Goal: Task Accomplishment & Management: Manage account settings

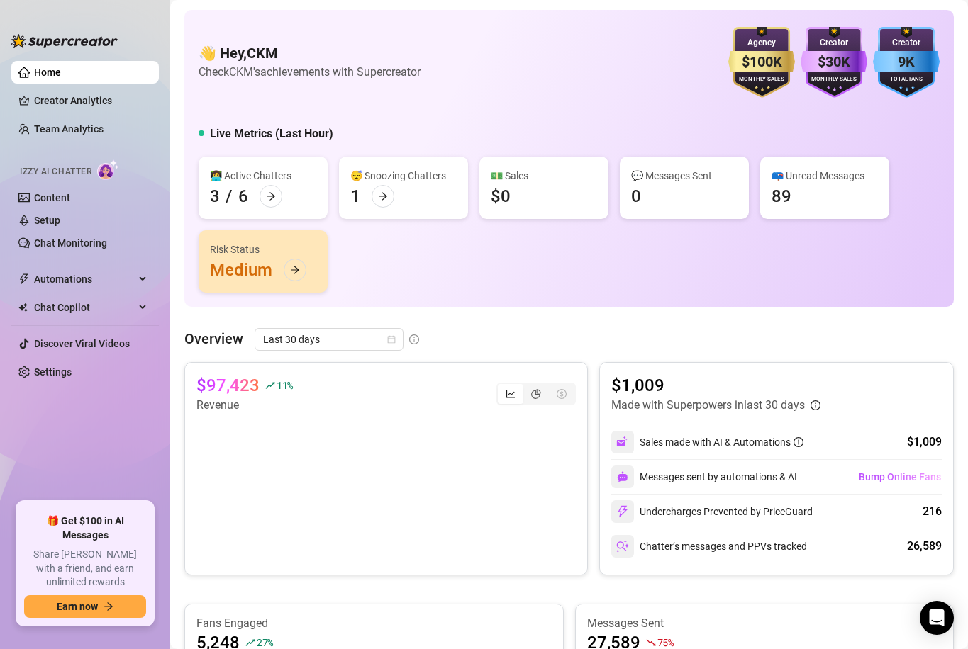
click at [60, 125] on link "Team Analytics" at bounding box center [68, 128] width 69 height 11
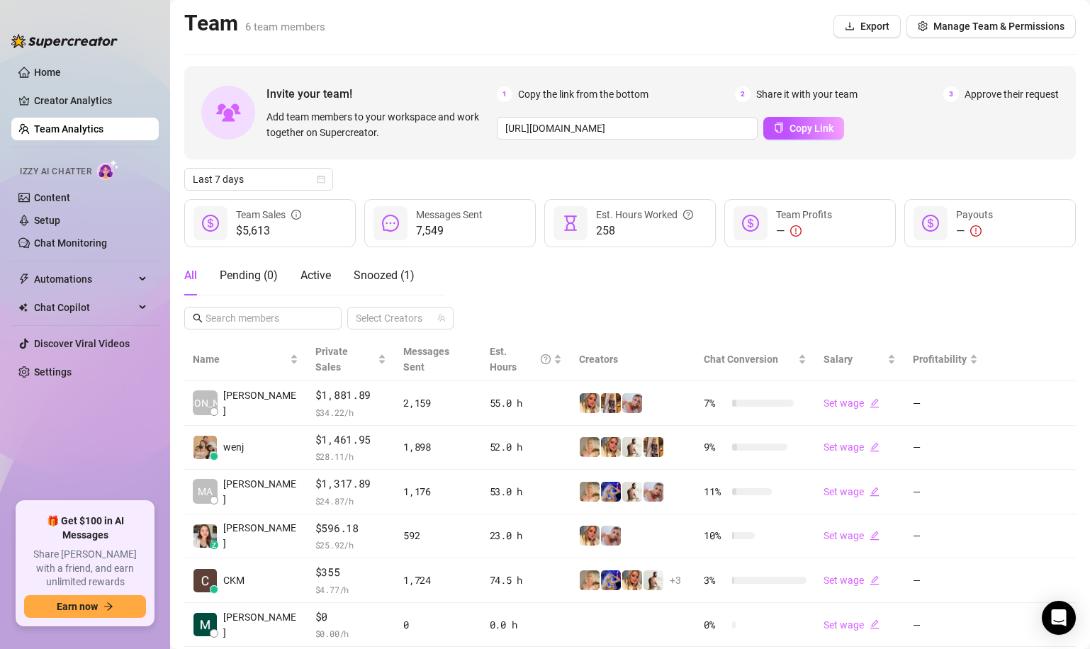
scroll to position [25, 0]
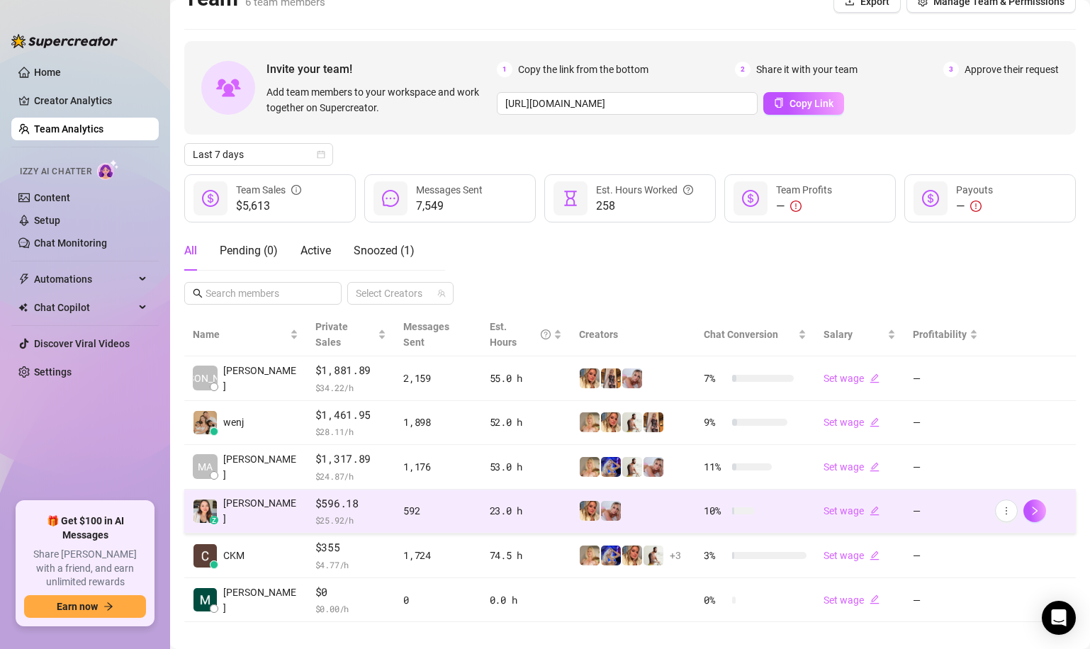
click at [335, 496] on span "$596.18" at bounding box center [350, 504] width 71 height 17
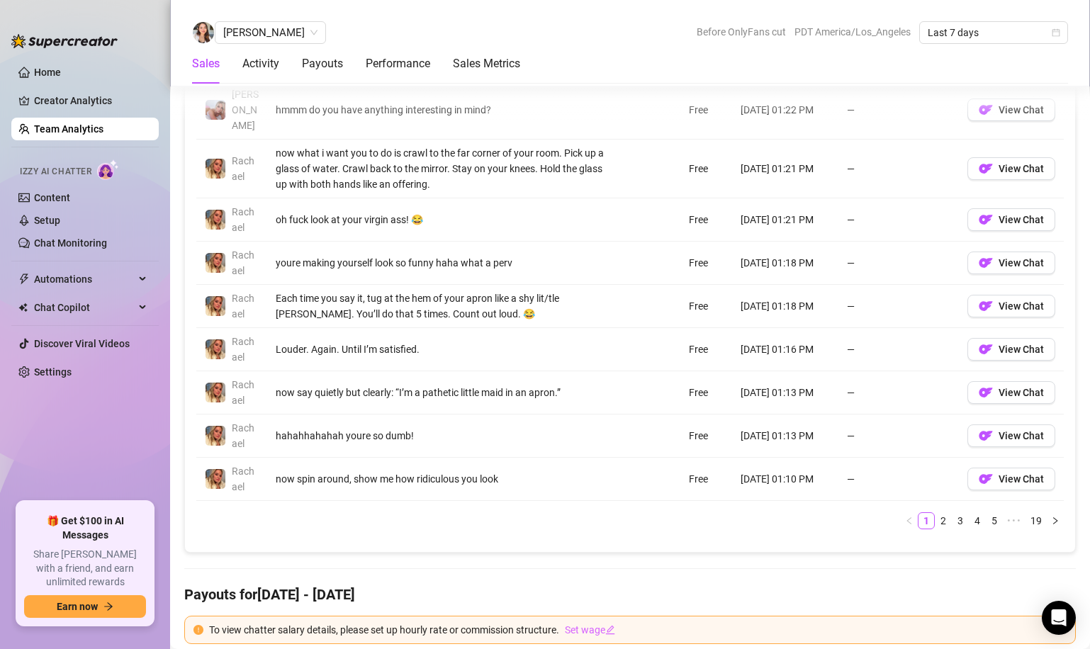
scroll to position [1124, 0]
click at [943, 513] on link "2" at bounding box center [944, 521] width 16 height 16
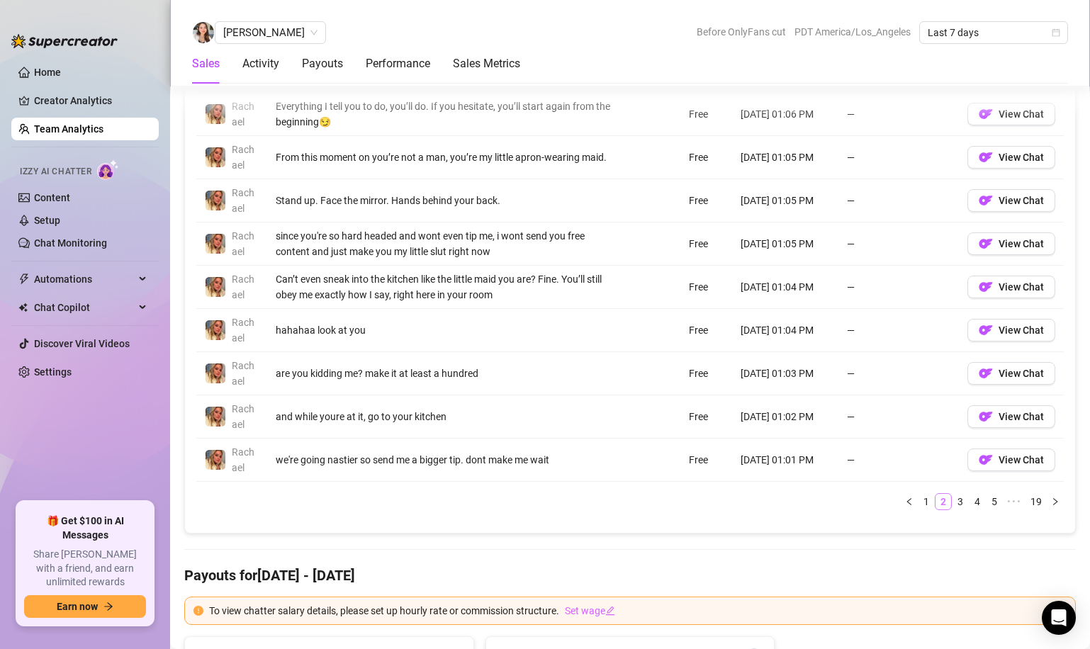
scroll to position [1112, 0]
click at [958, 503] on link "3" at bounding box center [961, 501] width 16 height 16
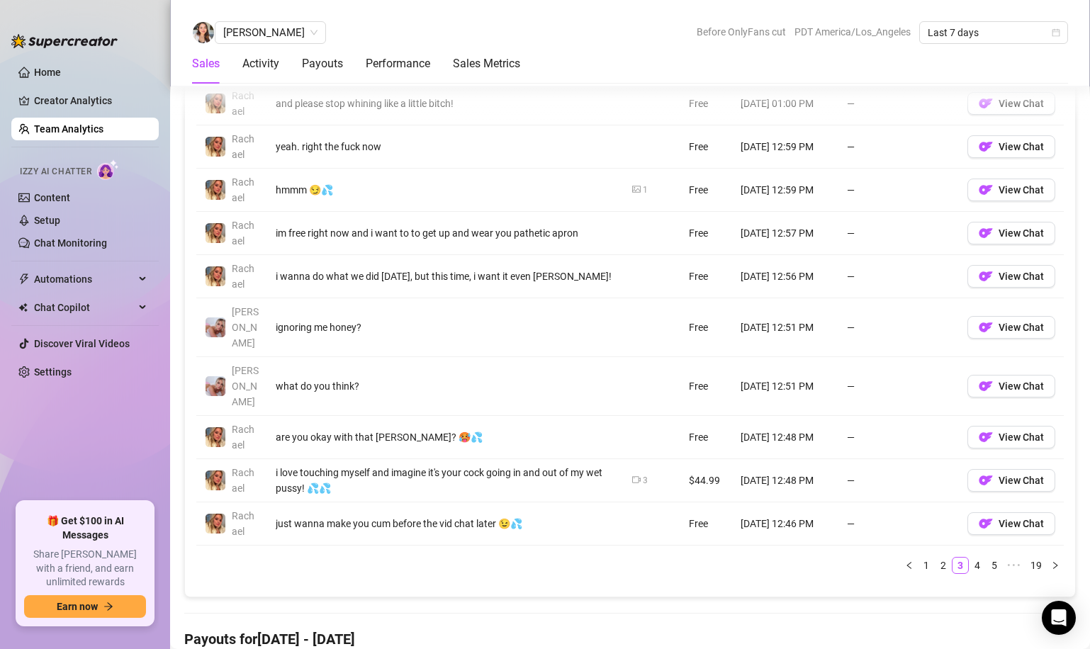
scroll to position [1079, 0]
click at [967, 557] on link "4" at bounding box center [978, 565] width 16 height 16
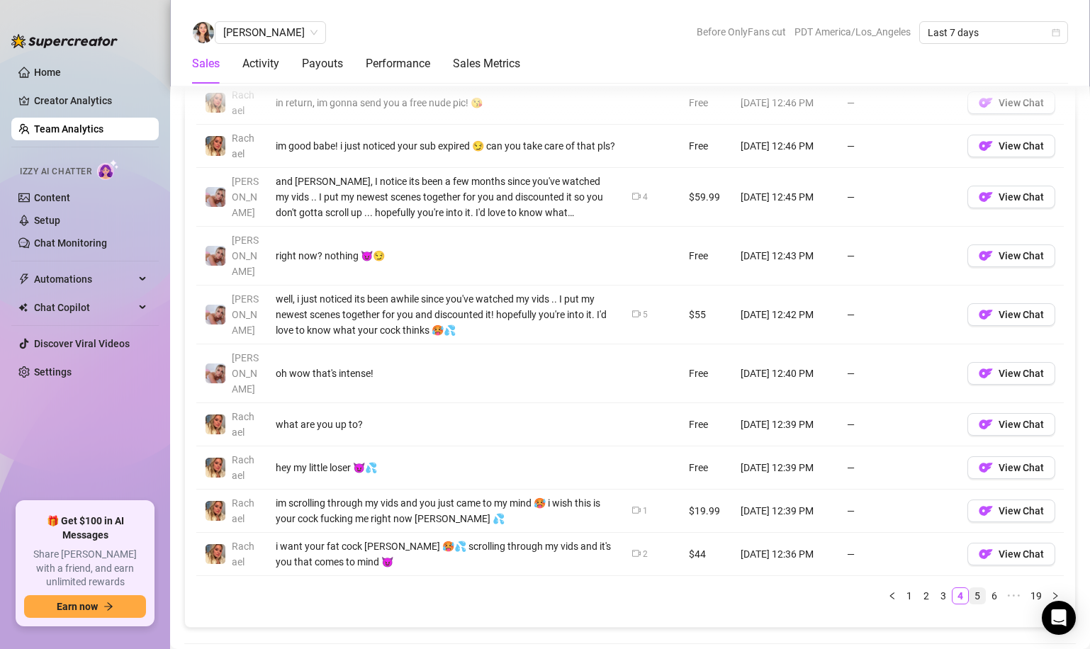
click at [967, 588] on link "5" at bounding box center [978, 596] width 16 height 16
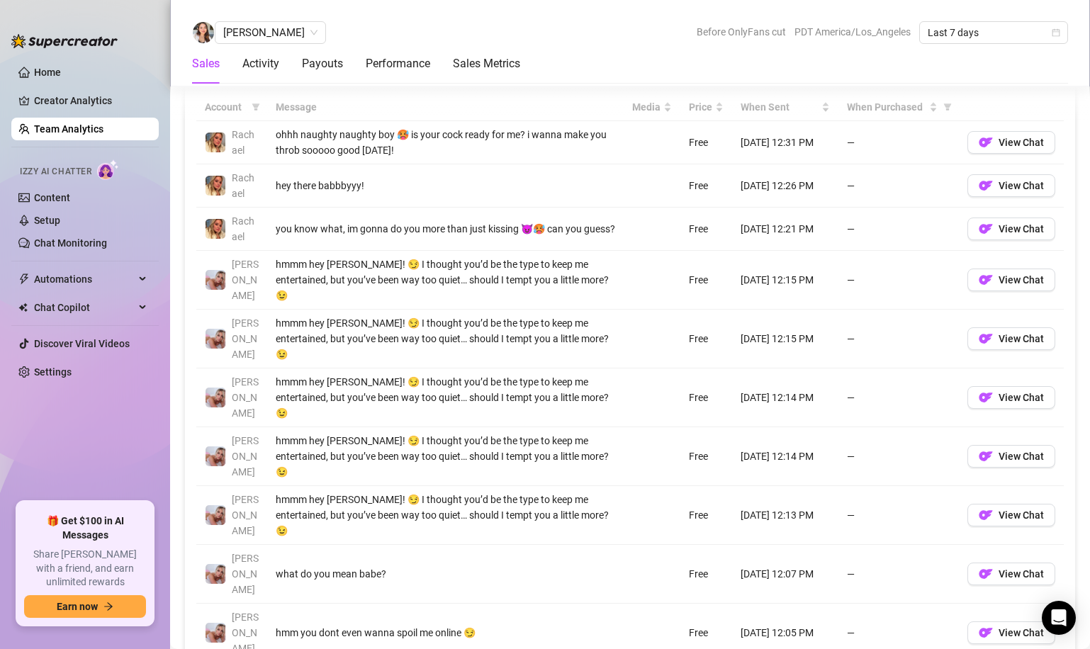
scroll to position [1032, 0]
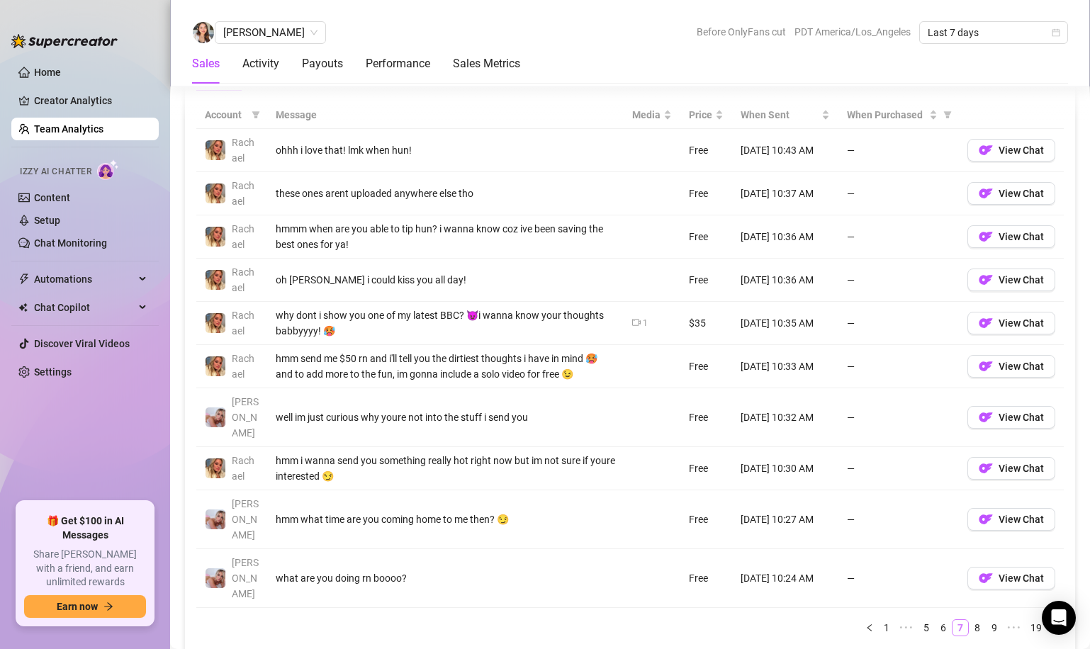
click at [962, 620] on link "7" at bounding box center [961, 628] width 16 height 16
click at [947, 620] on link "6" at bounding box center [944, 628] width 16 height 16
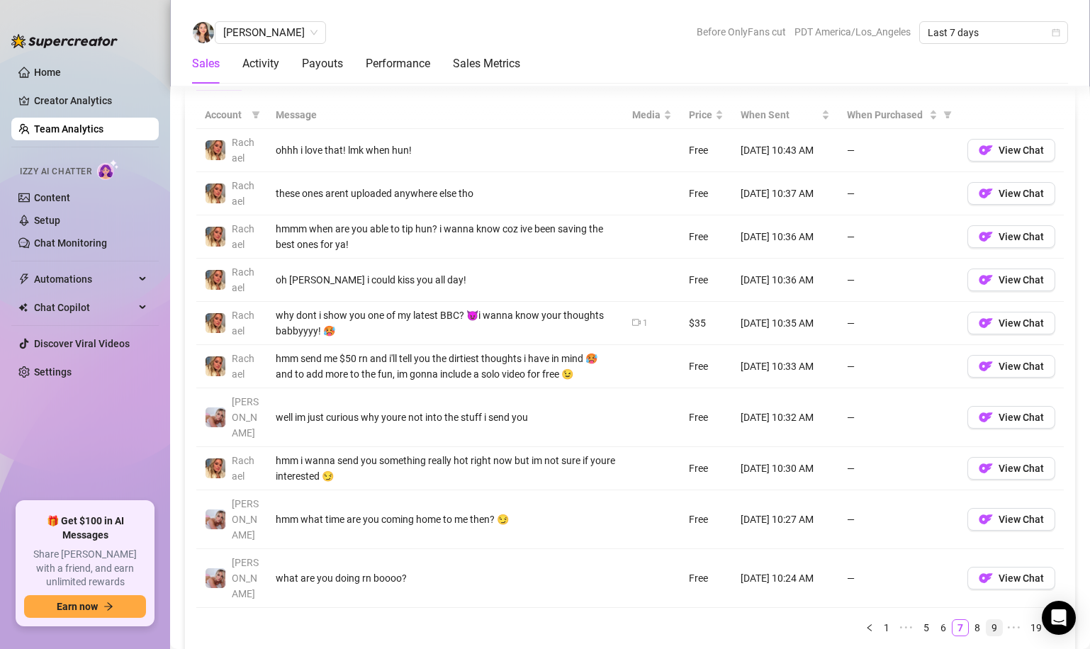
click at [967, 620] on link "9" at bounding box center [995, 628] width 16 height 16
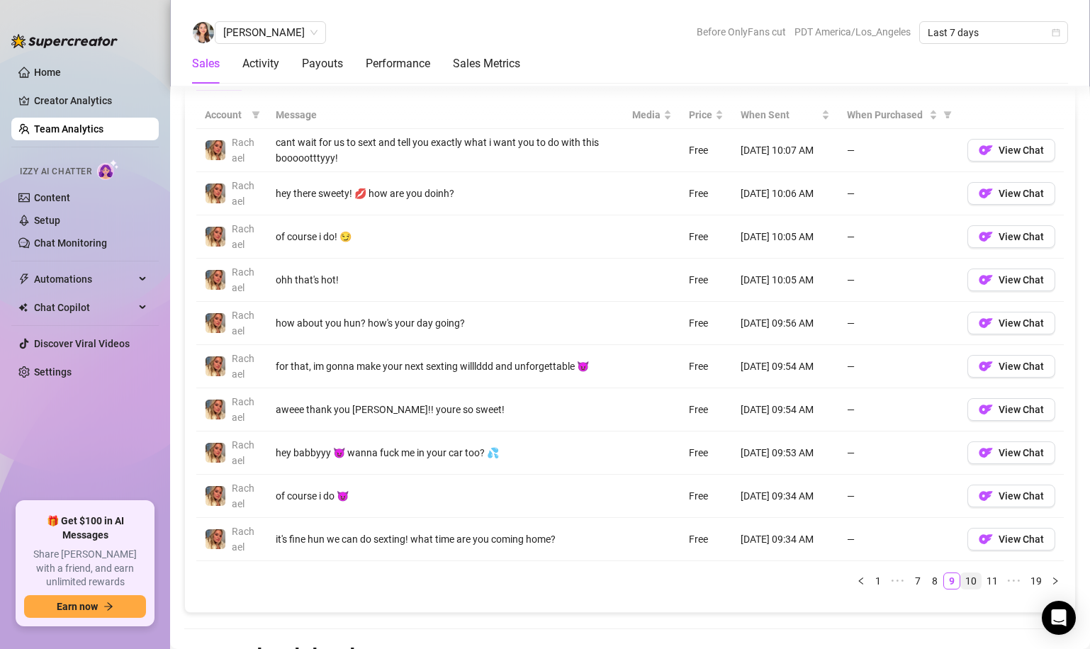
click at [967, 579] on link "10" at bounding box center [971, 582] width 20 height 16
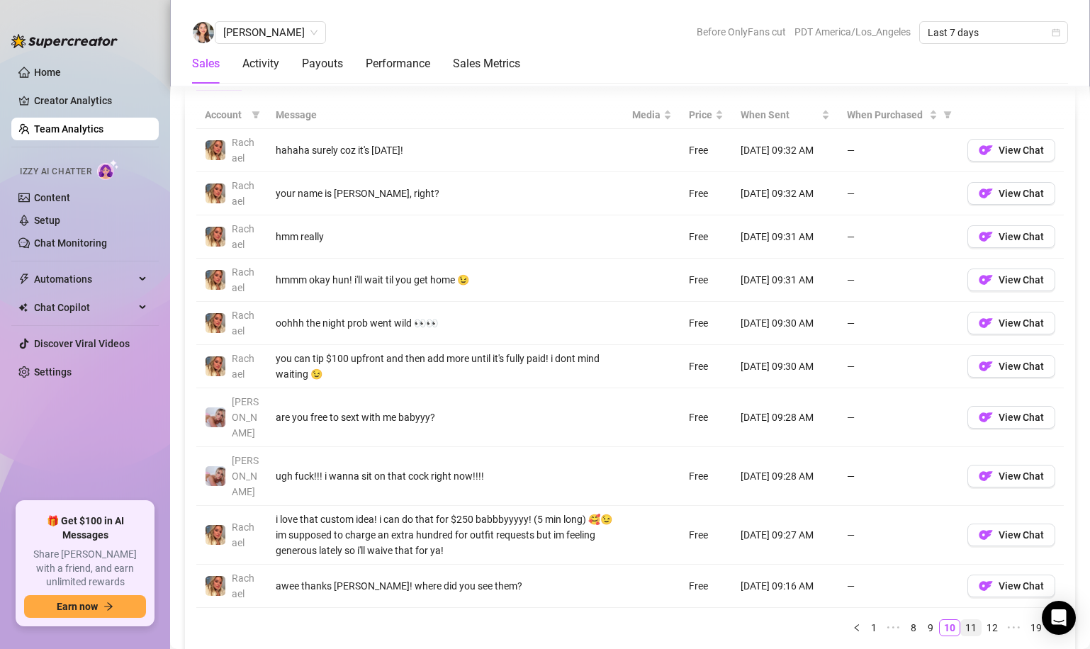
click at [967, 620] on link "11" at bounding box center [971, 628] width 20 height 16
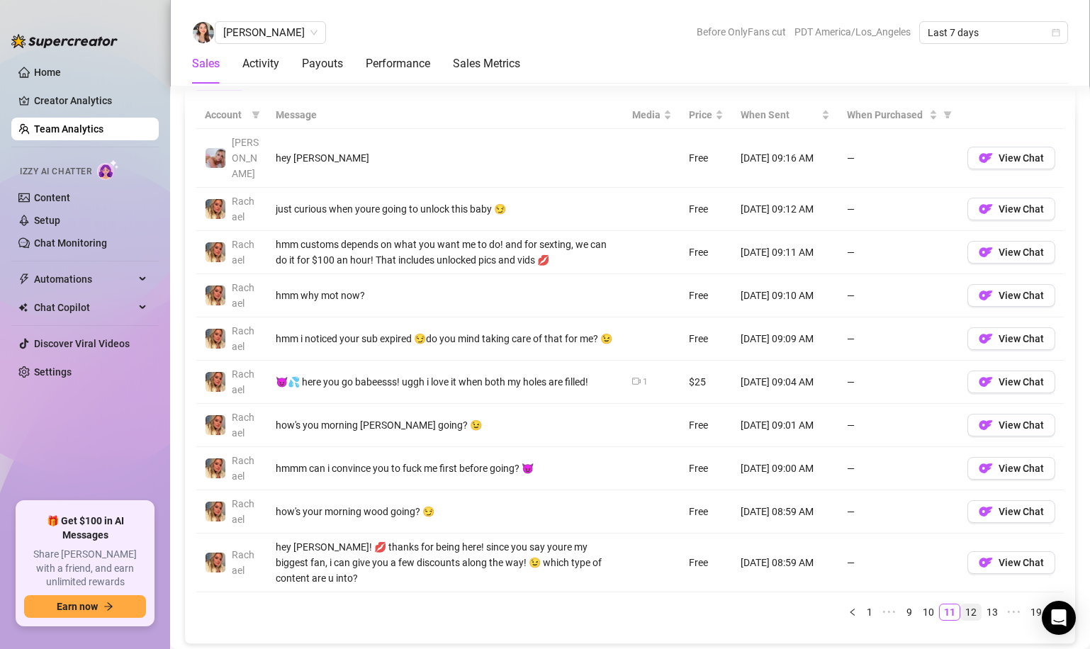
click at [967, 605] on link "12" at bounding box center [971, 613] width 20 height 16
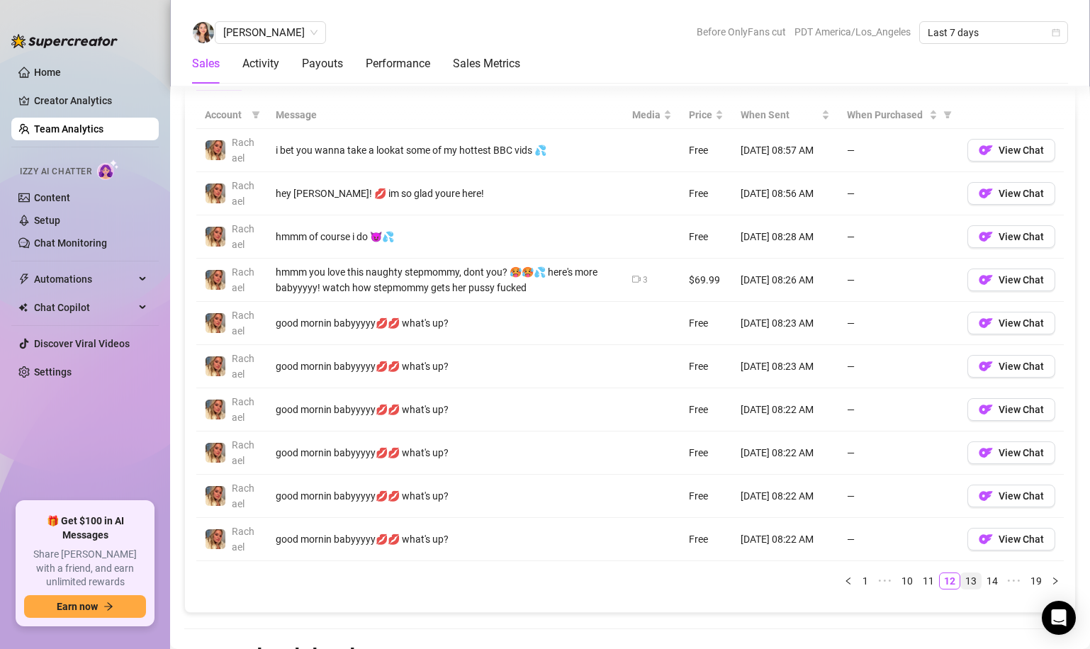
click at [967, 582] on link "13" at bounding box center [971, 582] width 20 height 16
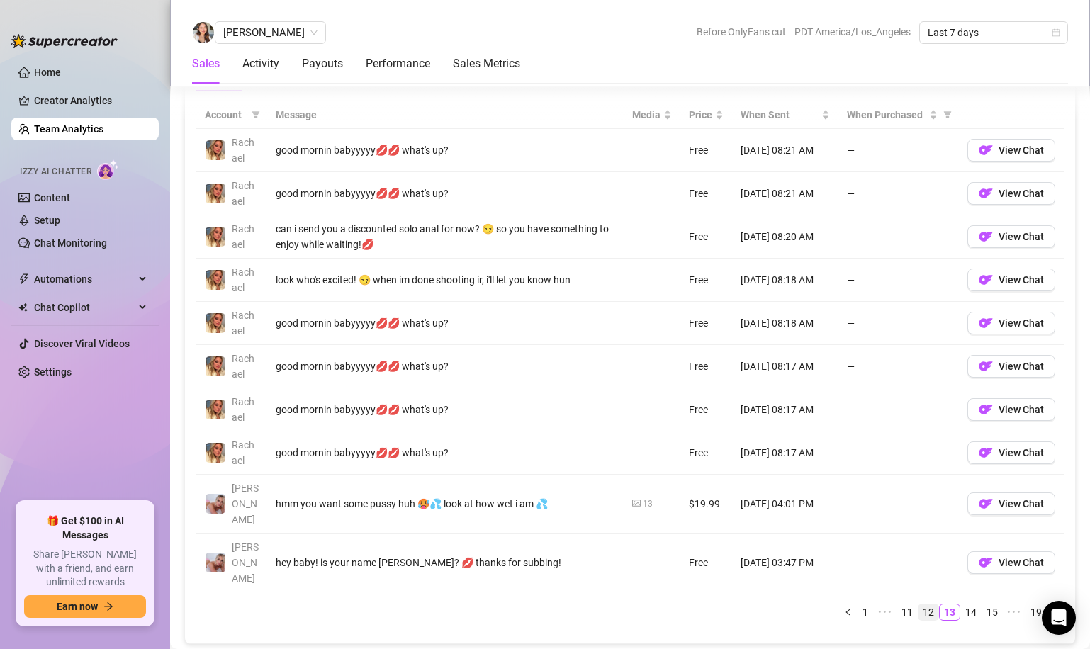
click at [937, 605] on link "12" at bounding box center [929, 613] width 20 height 16
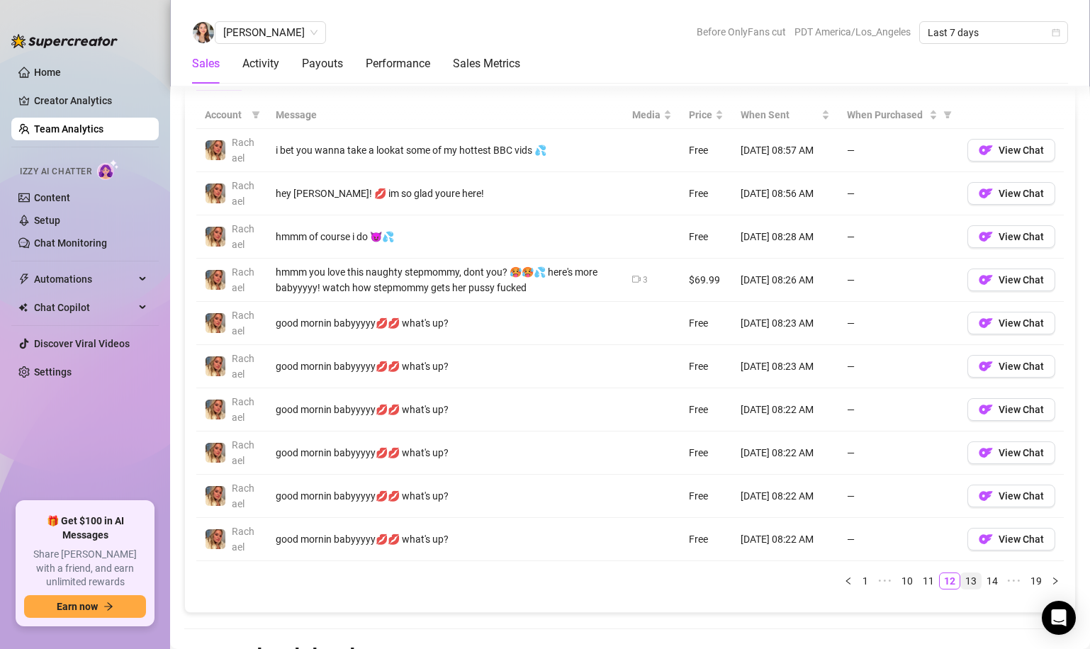
click at [967, 584] on link "13" at bounding box center [971, 582] width 20 height 16
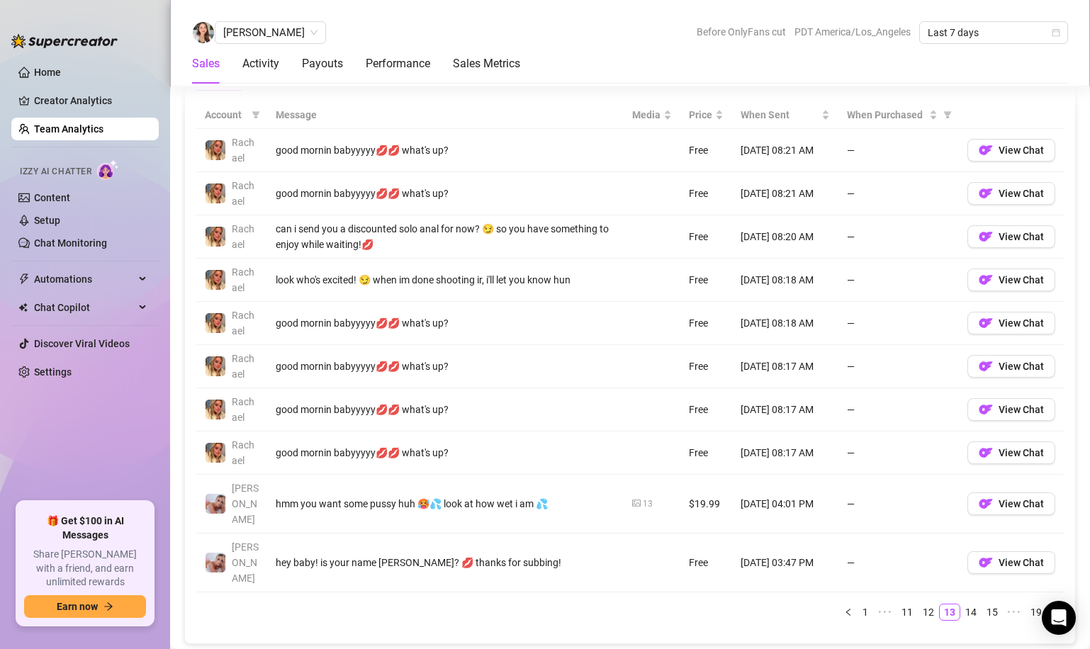
click at [56, 125] on link "Team Analytics" at bounding box center [68, 128] width 69 height 11
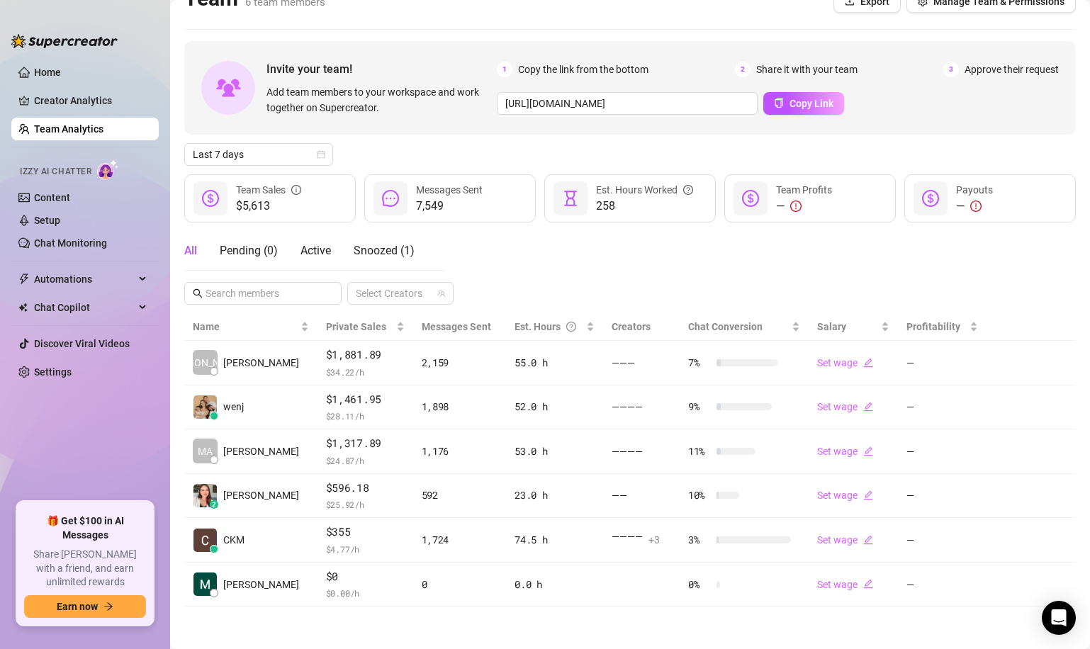
scroll to position [25, 0]
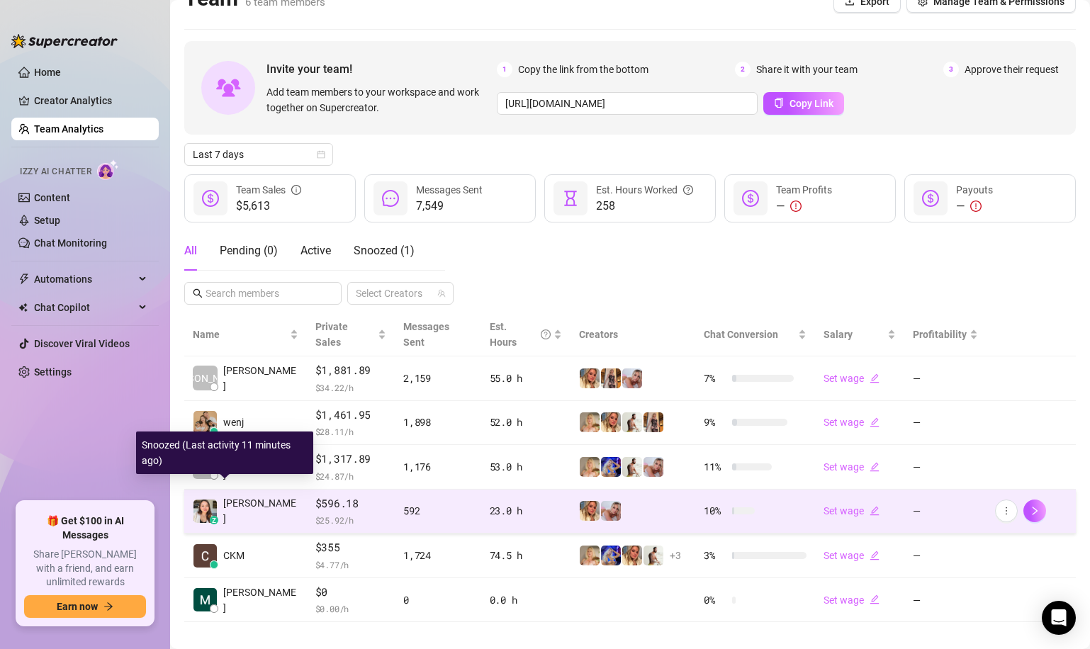
click at [262, 500] on td "z [PERSON_NAME]" at bounding box center [245, 512] width 123 height 45
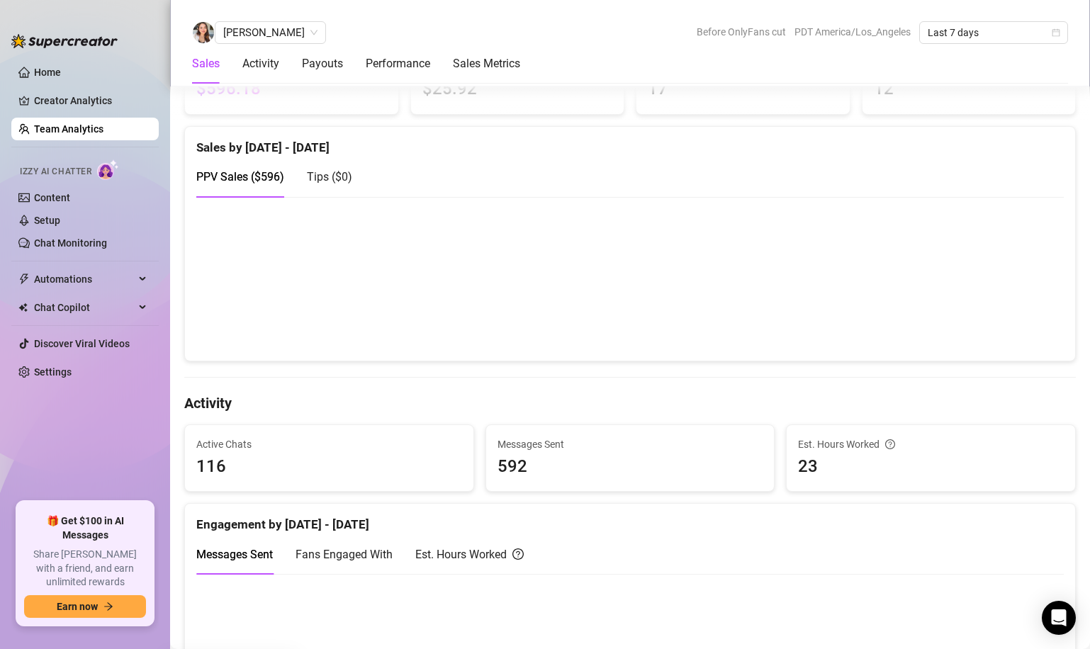
scroll to position [216, 0]
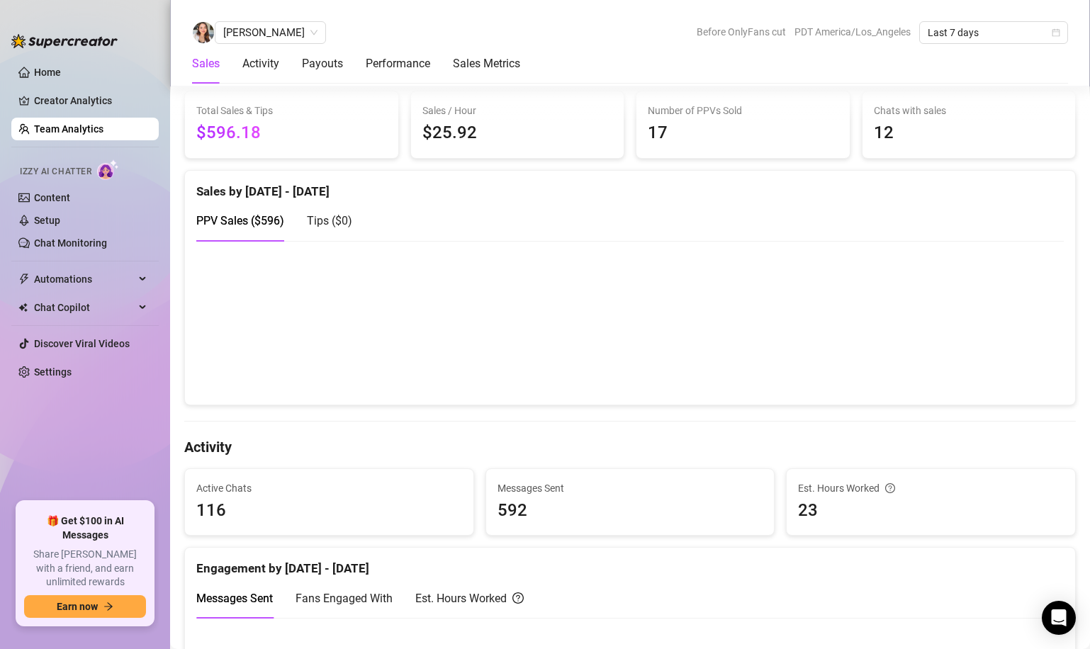
click at [57, 126] on link "Team Analytics" at bounding box center [68, 128] width 69 height 11
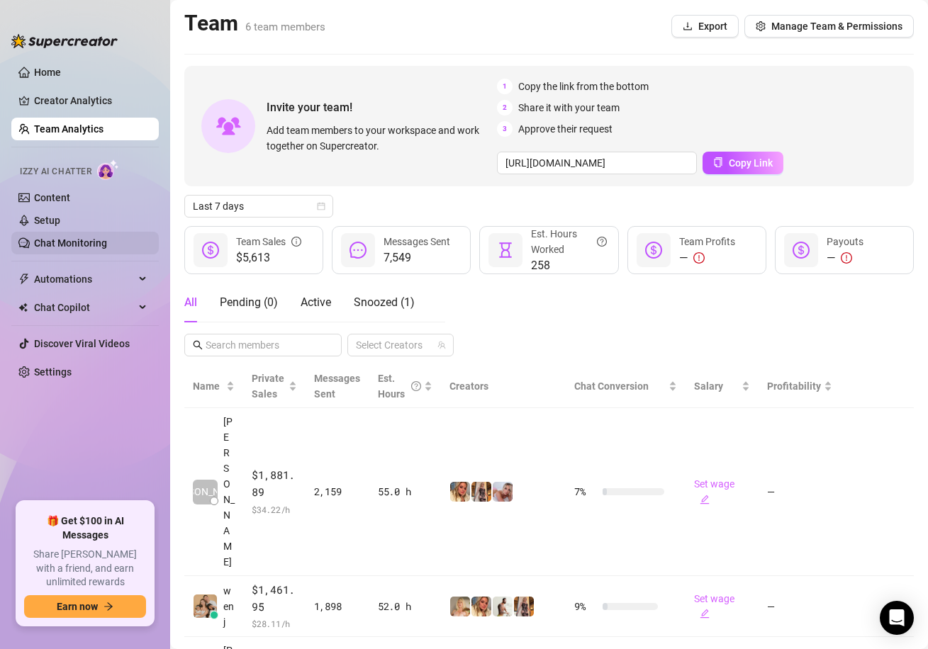
drag, startPoint x: 169, startPoint y: 248, endPoint x: 110, endPoint y: 243, distance: 59.8
click at [110, 243] on div "Home Creator Analytics Team Analytics Izzy AI Chatter Content Setup Chat Monito…" at bounding box center [464, 324] width 928 height 649
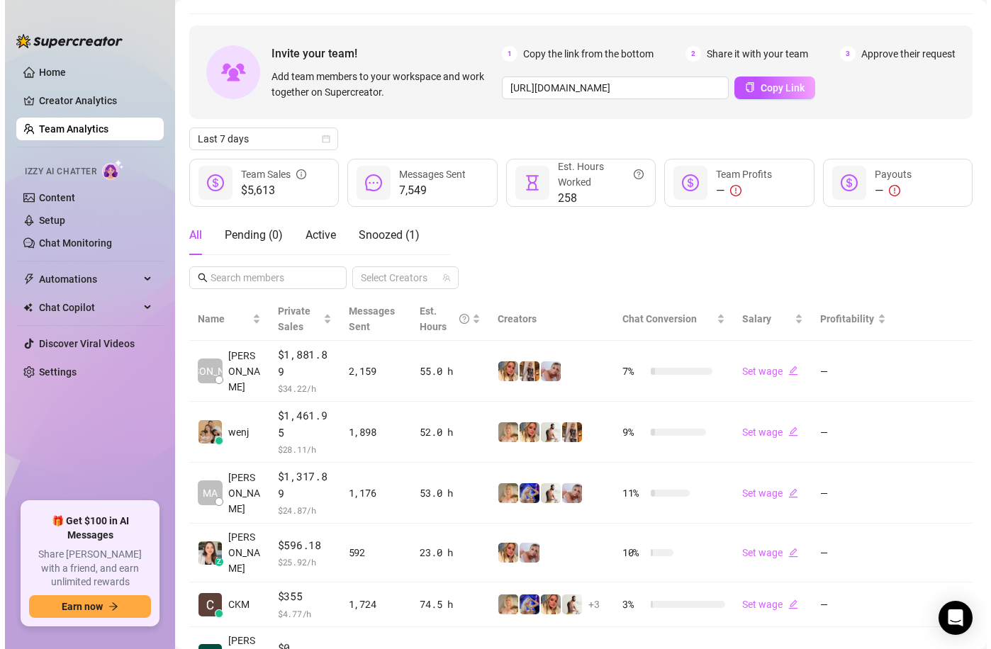
scroll to position [40, 0]
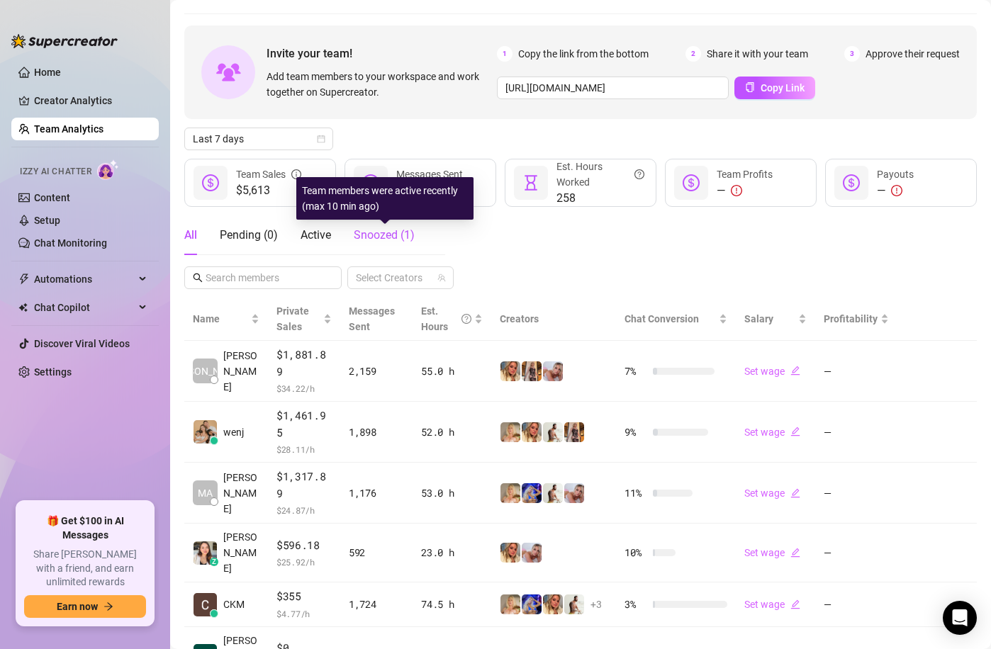
click at [377, 240] on span "Snoozed ( 1 )" at bounding box center [384, 234] width 61 height 13
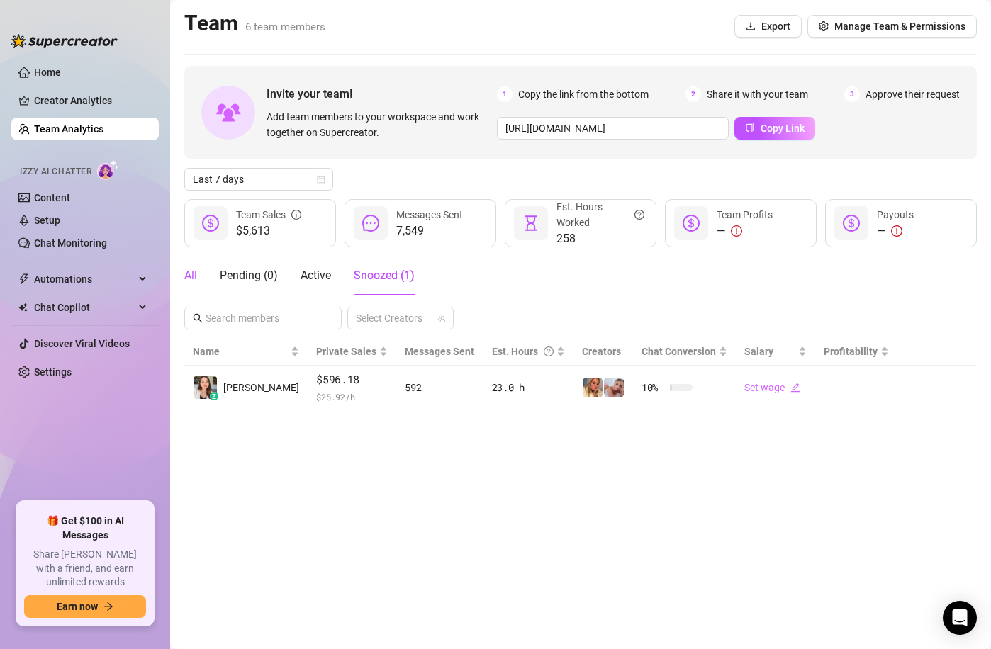
click at [186, 278] on div "All" at bounding box center [190, 275] width 13 height 17
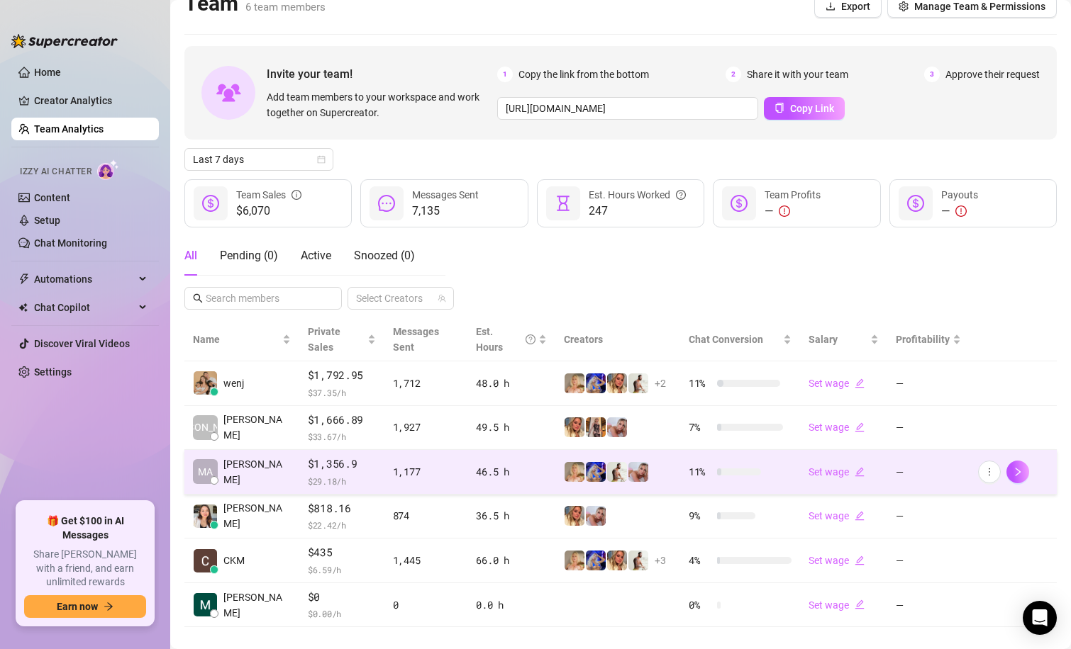
scroll to position [25, 0]
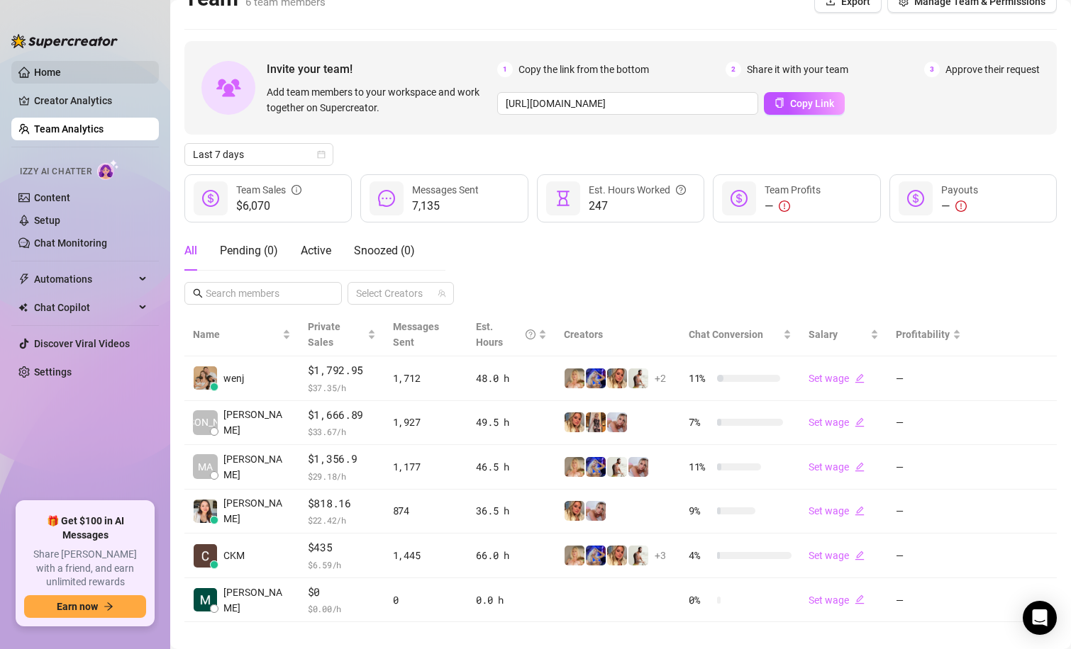
click at [55, 68] on link "Home" at bounding box center [47, 72] width 27 height 11
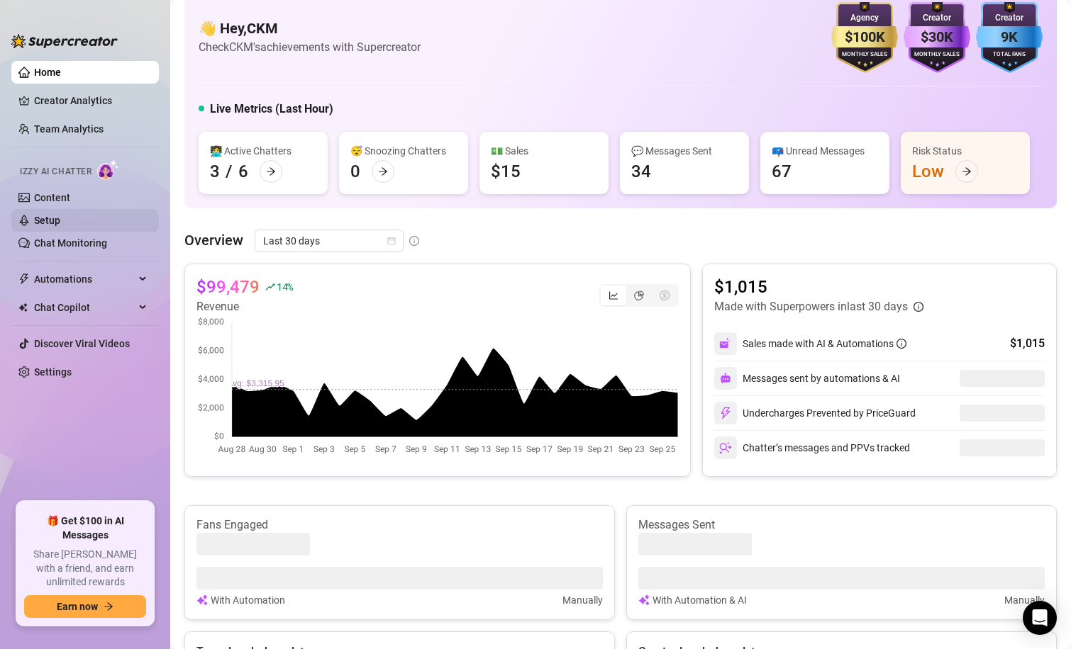
click at [56, 223] on link "Setup" at bounding box center [47, 220] width 26 height 11
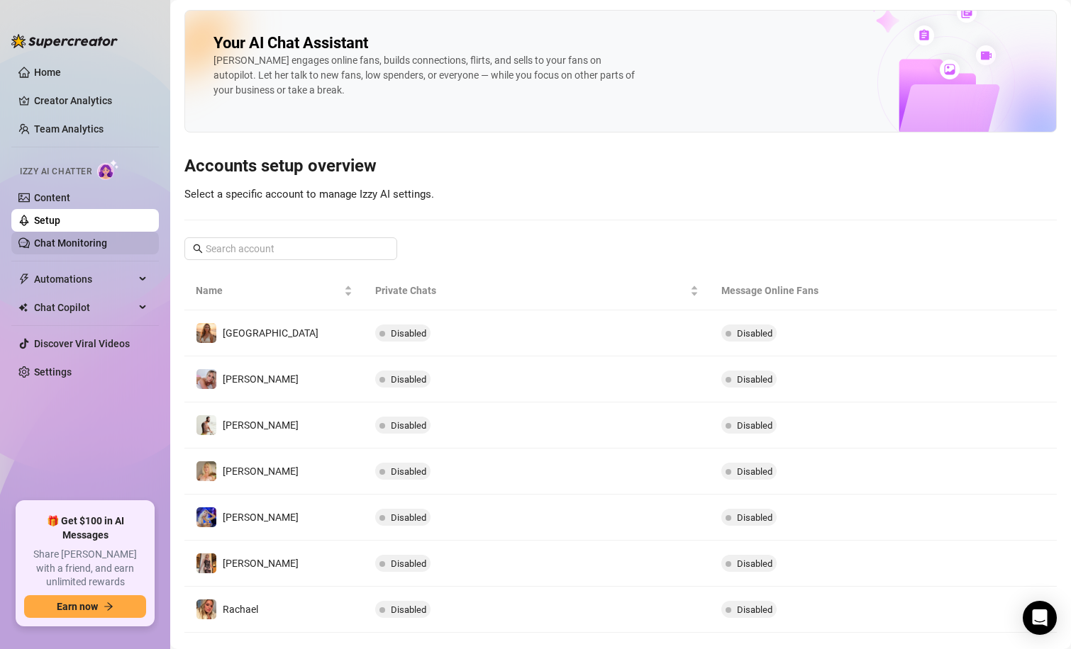
click at [89, 241] on link "Chat Monitoring" at bounding box center [70, 242] width 73 height 11
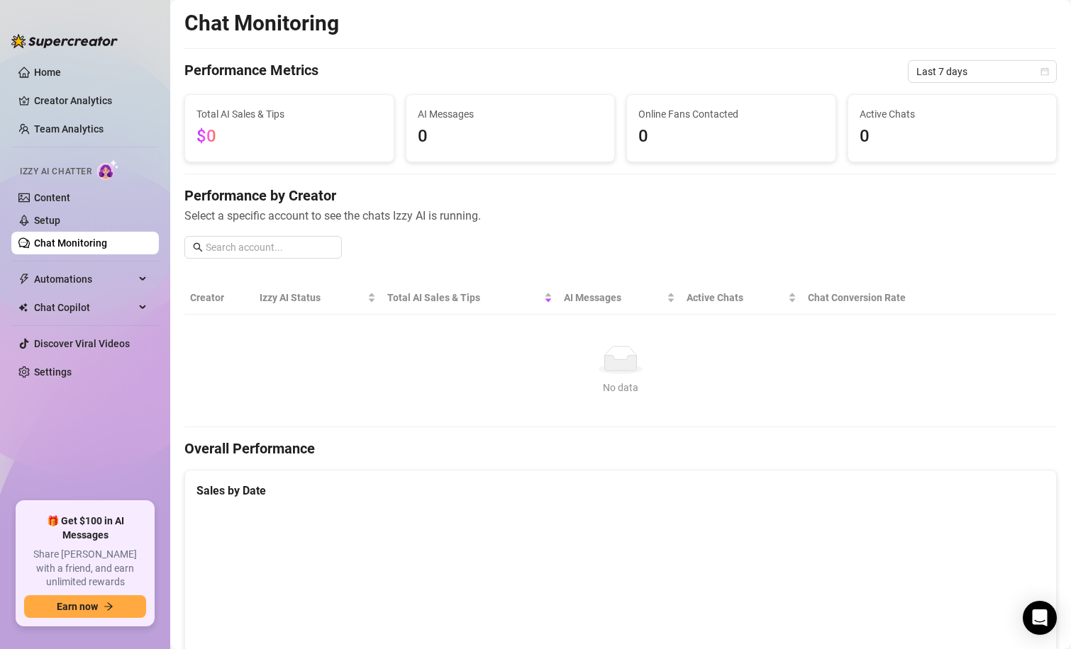
click at [47, 186] on li "Izzy AI Chatter Content Setup Chat Monitoring" at bounding box center [84, 204] width 147 height 101
click at [50, 199] on link "Content" at bounding box center [52, 197] width 36 height 11
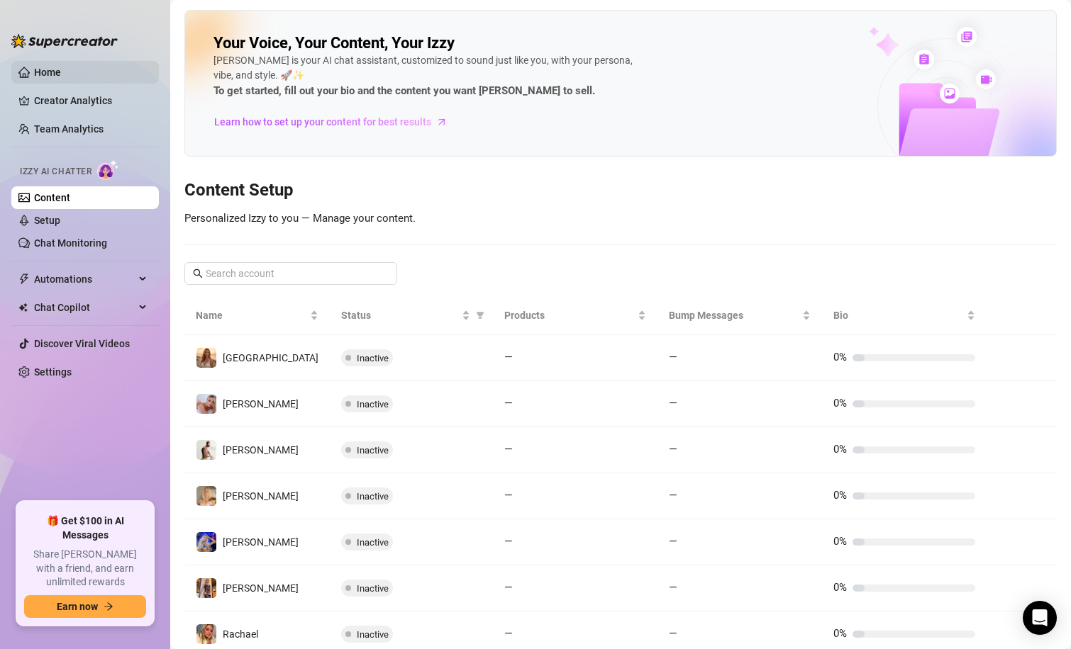
click at [61, 69] on link "Home" at bounding box center [47, 72] width 27 height 11
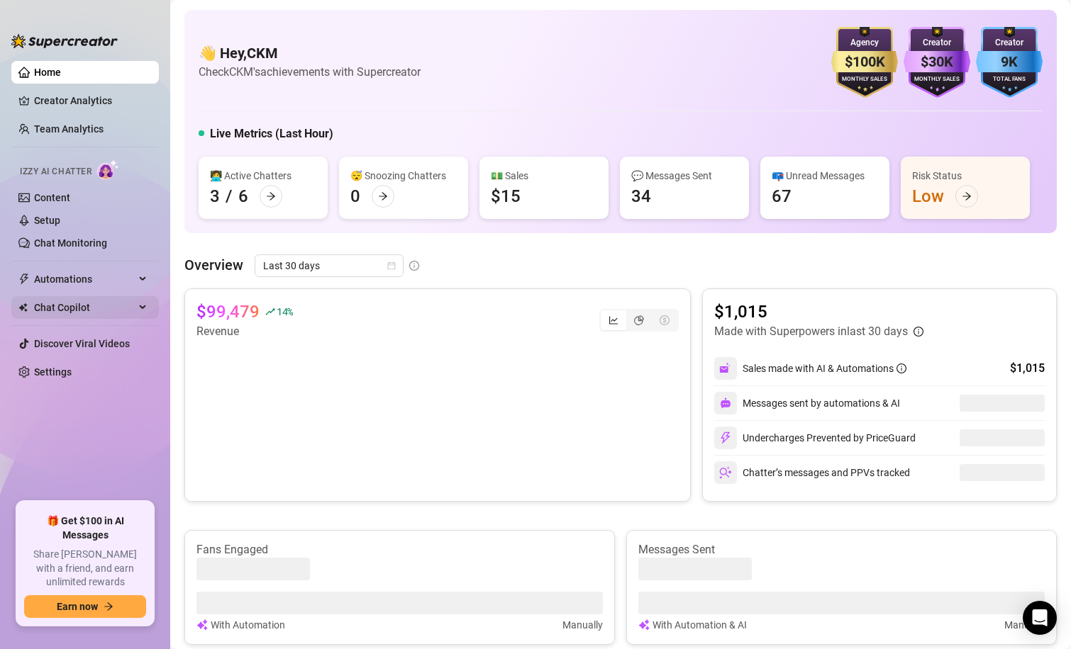
click at [62, 307] on span "Chat Copilot" at bounding box center [84, 307] width 101 height 23
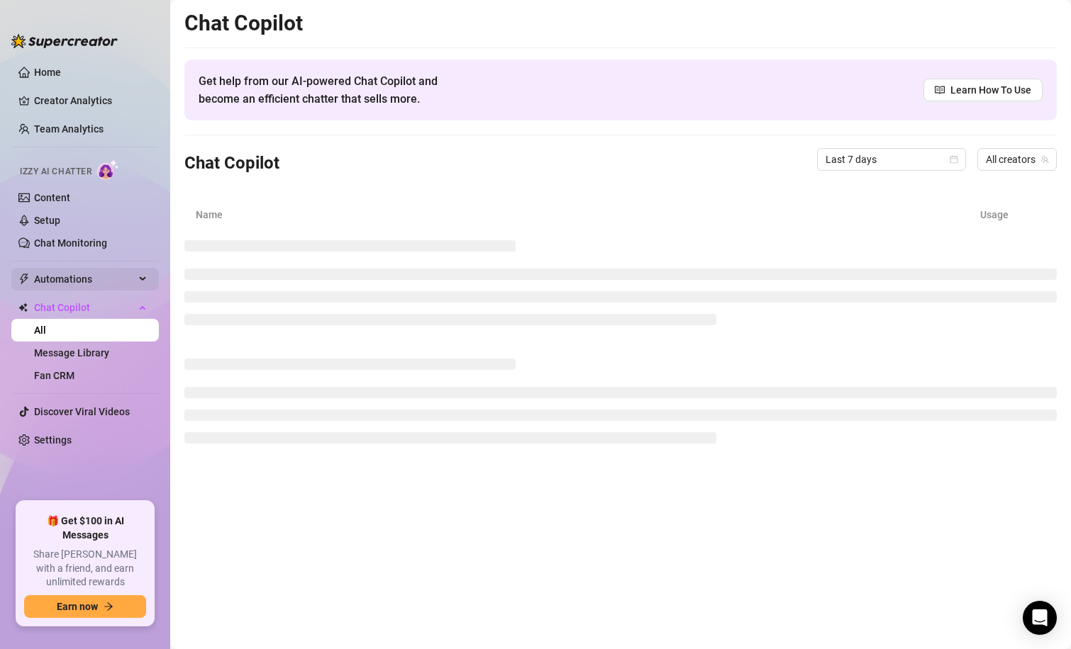
click at [73, 276] on span "Automations" at bounding box center [84, 279] width 101 height 23
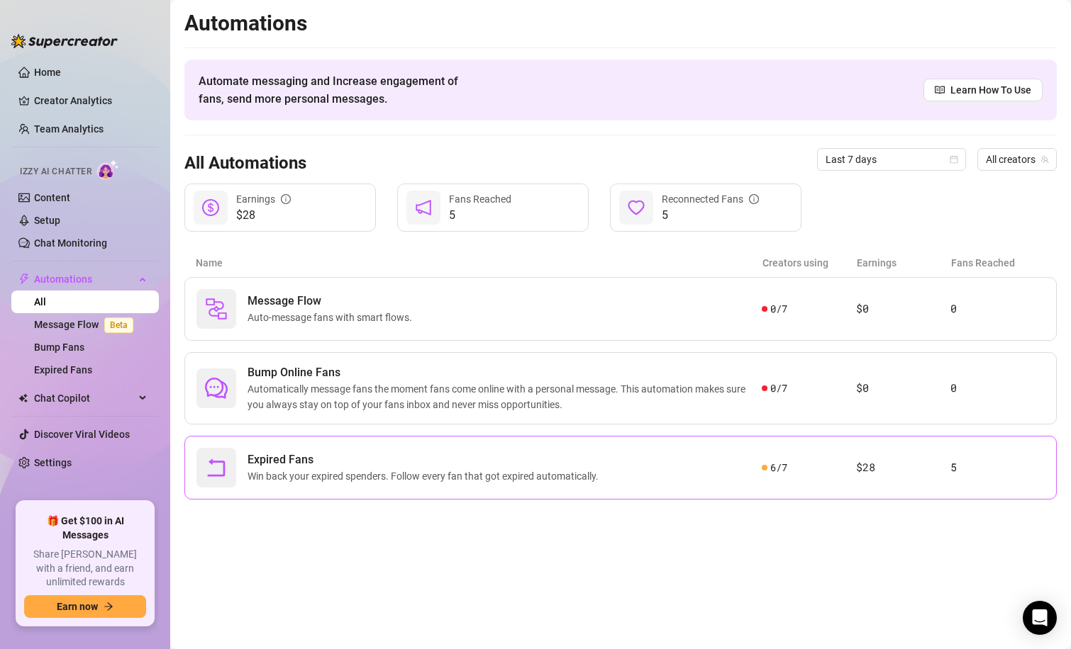
click at [321, 477] on span "Win back your expired spenders. Follow every fan that got expired automatically." at bounding box center [425, 477] width 357 height 16
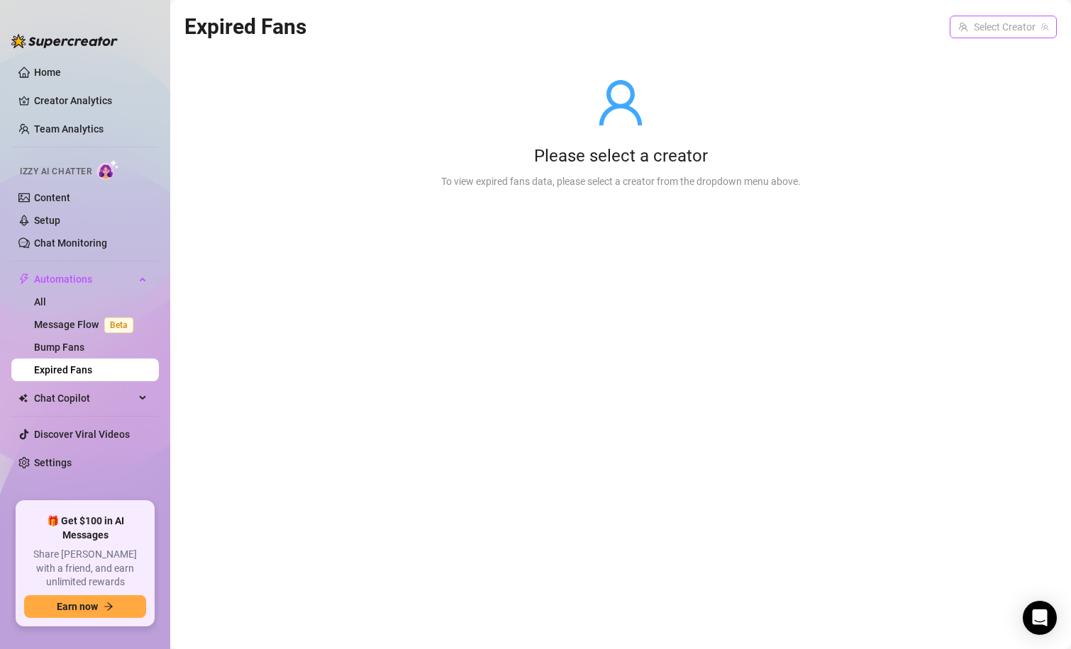
click at [990, 36] on input "search" at bounding box center [996, 26] width 77 height 21
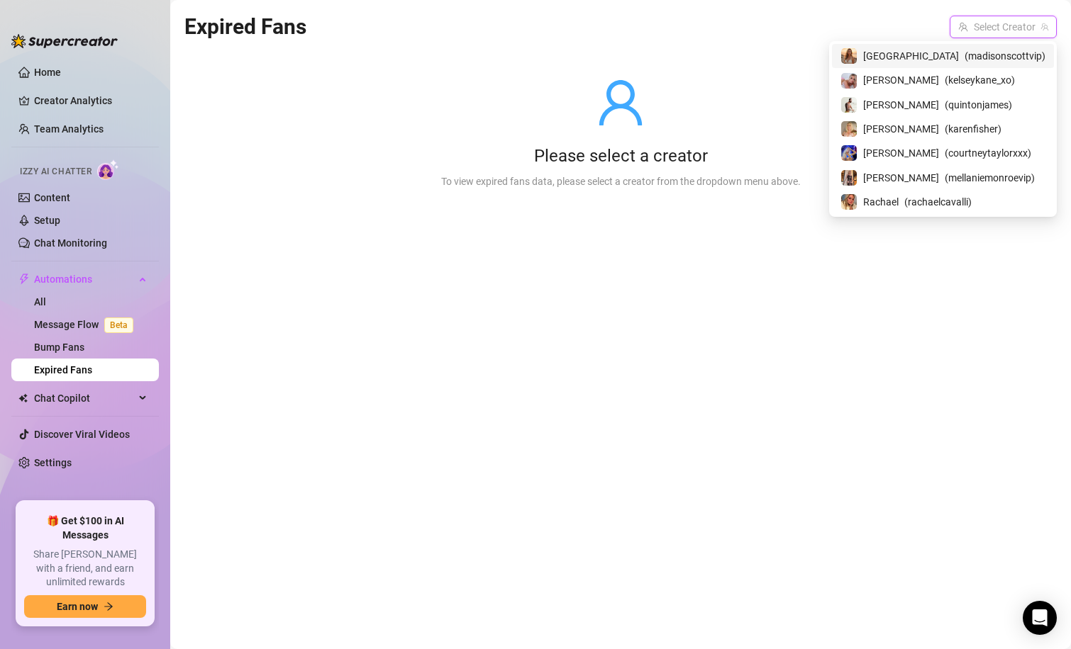
click at [920, 57] on span "[GEOGRAPHIC_DATA]" at bounding box center [911, 56] width 96 height 16
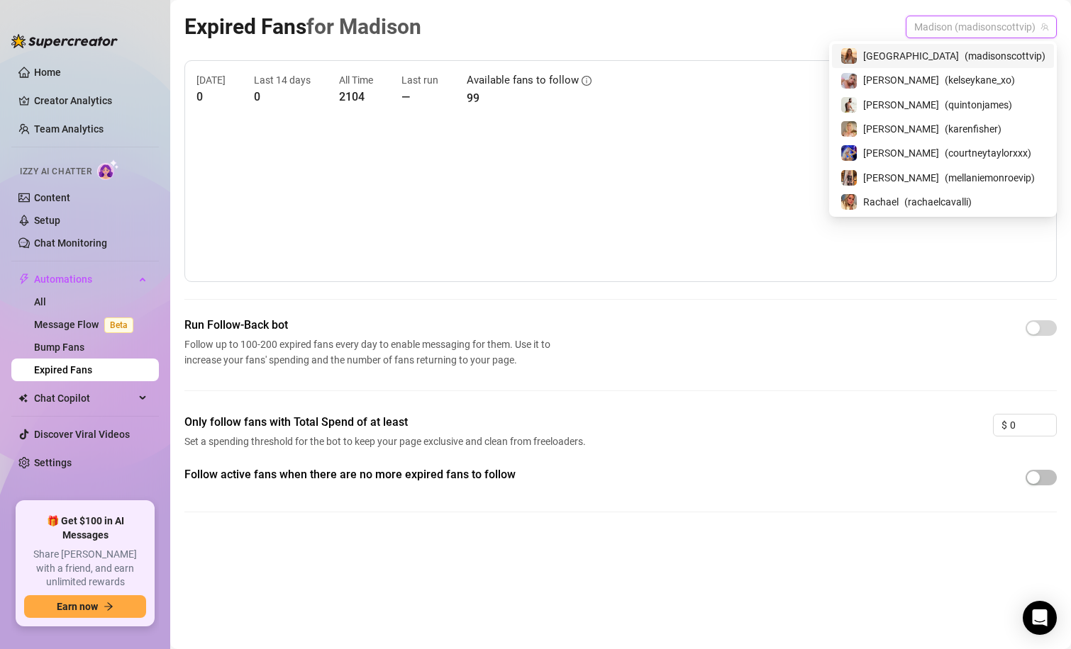
click at [990, 24] on span "Madison (madisonscottvip)" at bounding box center [981, 26] width 134 height 21
click at [898, 200] on span "Rachael" at bounding box center [880, 202] width 35 height 16
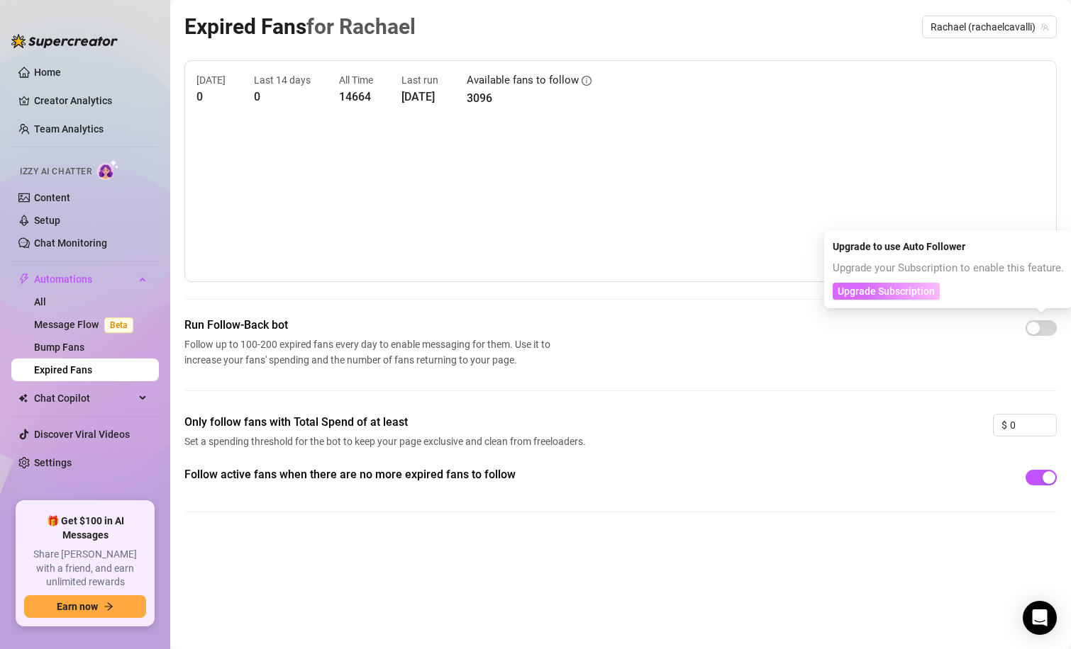
click at [907, 291] on span "Upgrade Subscription" at bounding box center [885, 291] width 97 height 11
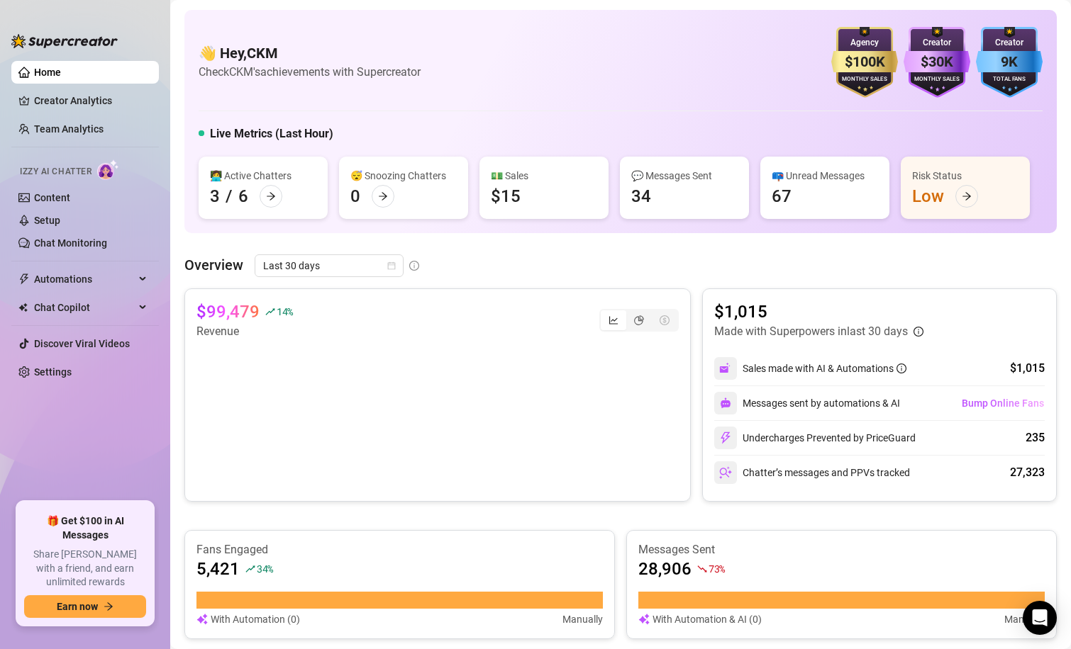
click at [61, 76] on link "Home" at bounding box center [47, 72] width 27 height 11
click at [66, 106] on link "Creator Analytics" at bounding box center [90, 100] width 113 height 23
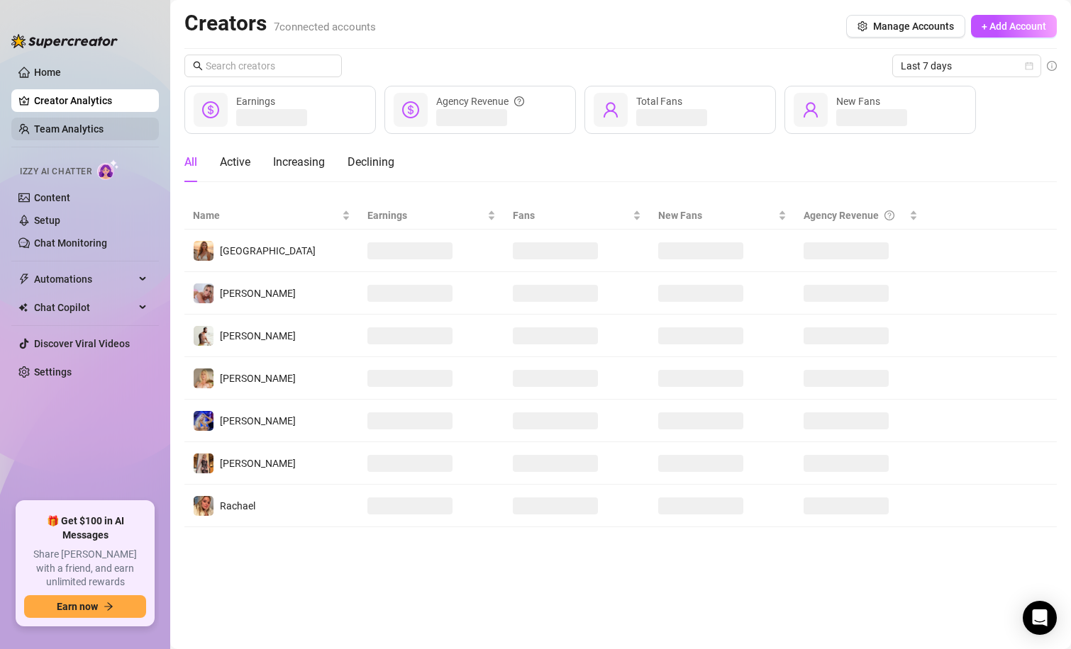
click at [66, 125] on link "Team Analytics" at bounding box center [68, 128] width 69 height 11
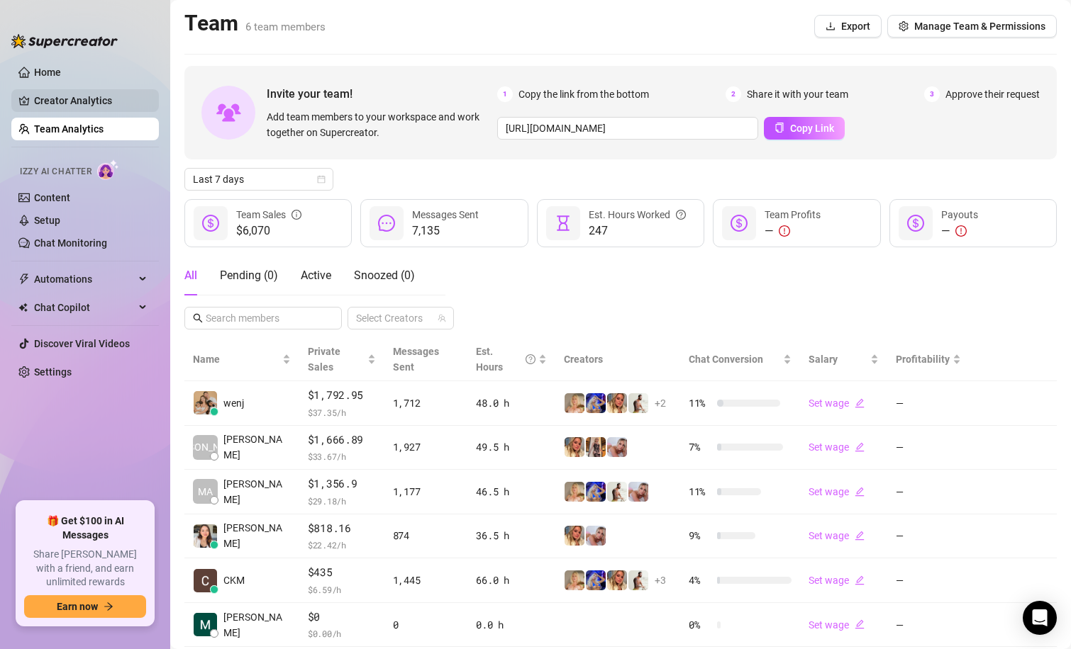
click at [78, 101] on link "Creator Analytics" at bounding box center [90, 100] width 113 height 23
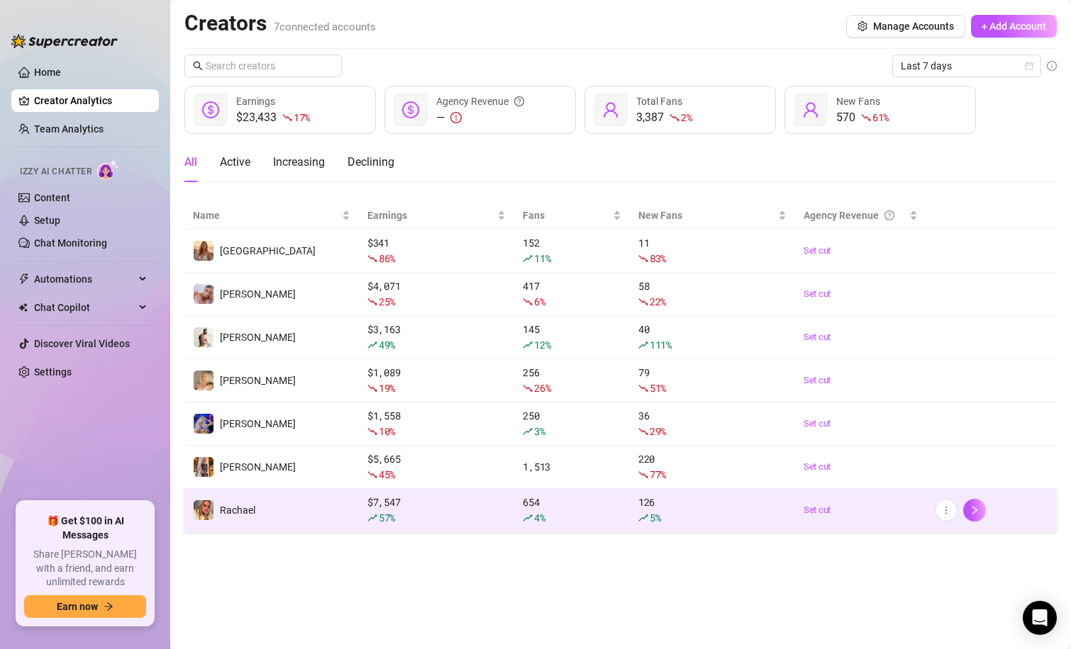
click at [354, 513] on td "Rachael" at bounding box center [271, 510] width 174 height 43
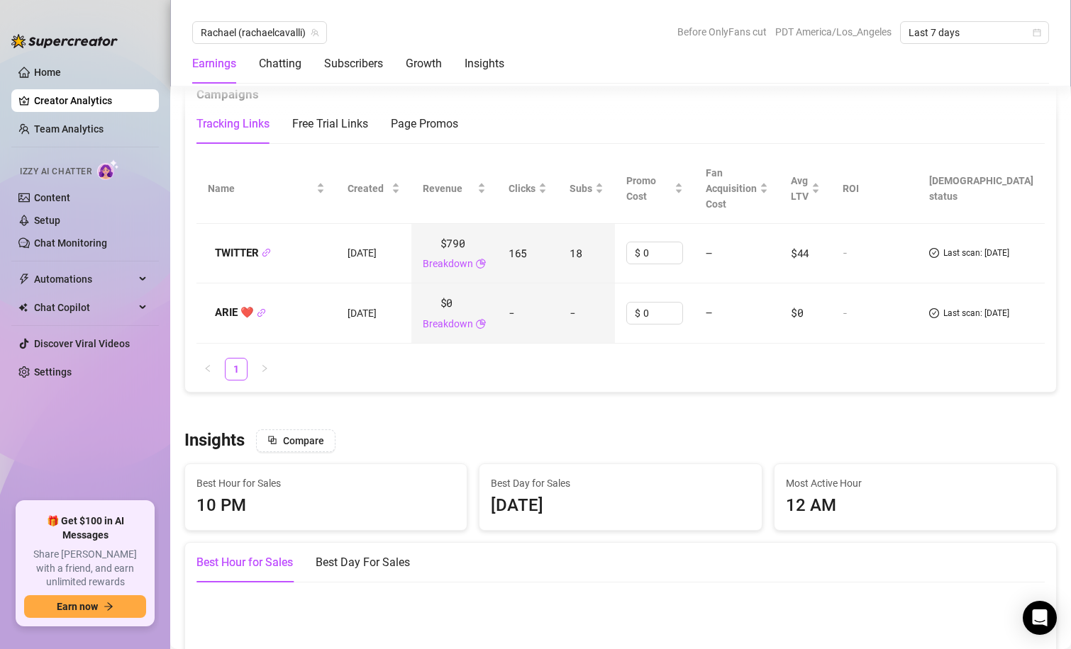
scroll to position [1621, 0]
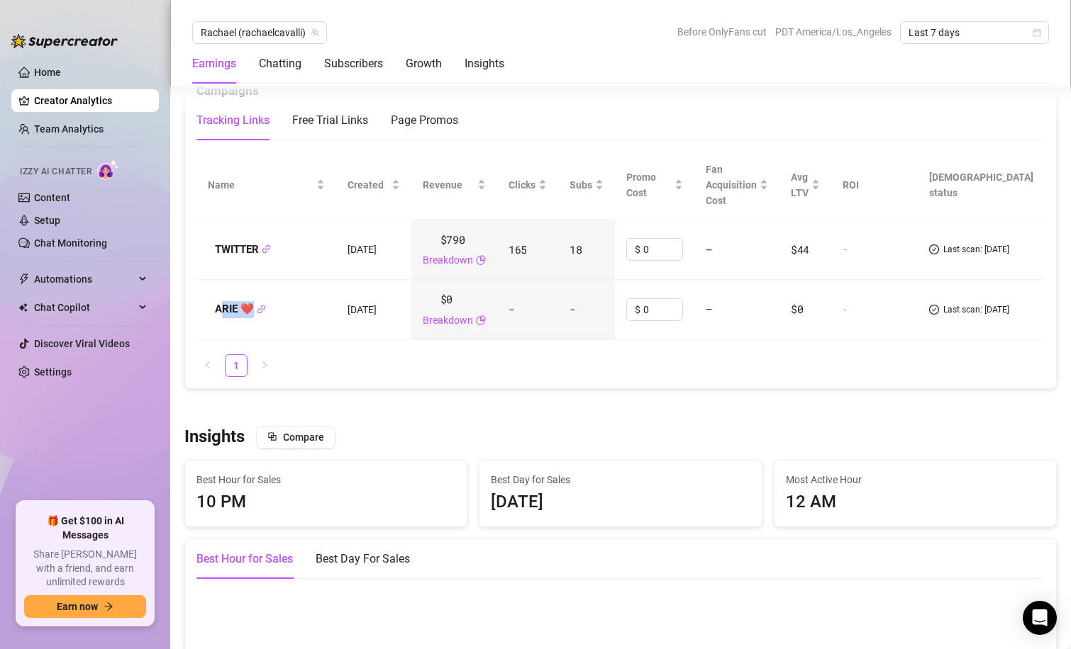
drag, startPoint x: 218, startPoint y: 309, endPoint x: 247, endPoint y: 309, distance: 29.1
click at [247, 309] on strong "ARIE ❤️" at bounding box center [240, 309] width 51 height 13
click at [354, 364] on ul "1" at bounding box center [620, 365] width 848 height 23
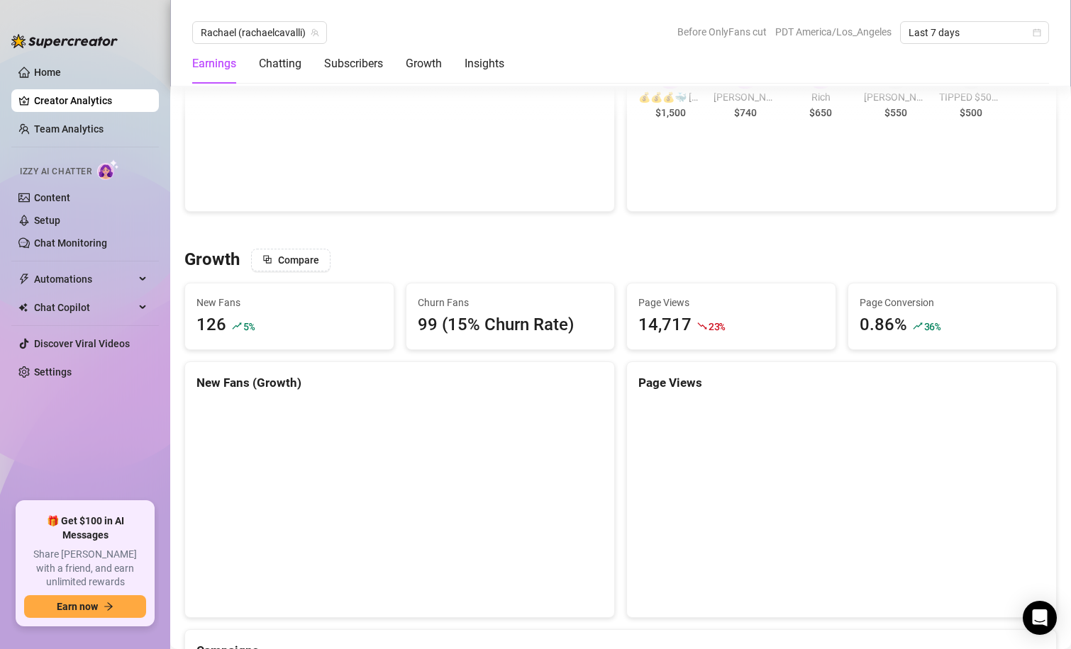
scroll to position [0, 0]
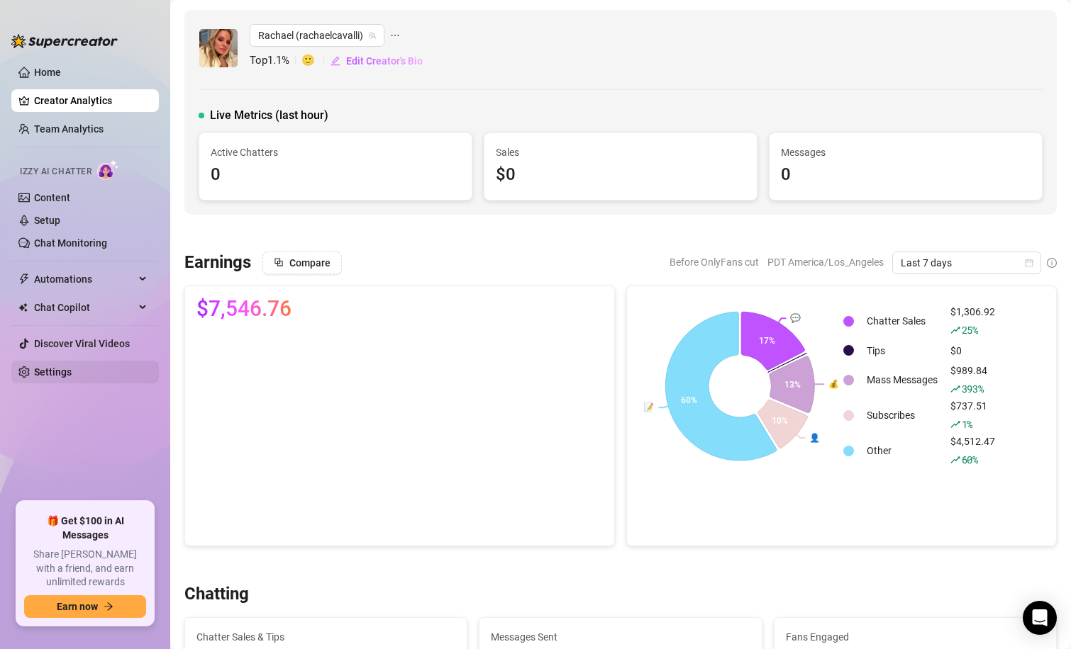
click at [60, 371] on link "Settings" at bounding box center [53, 372] width 38 height 11
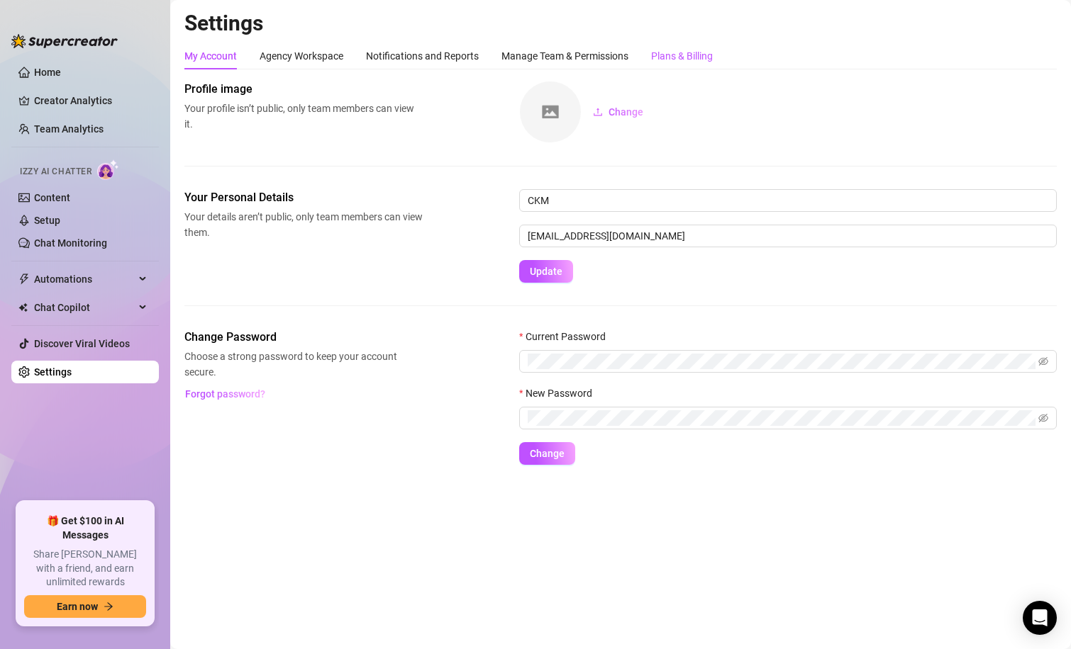
click at [679, 63] on div "Plans & Billing" at bounding box center [682, 56] width 62 height 16
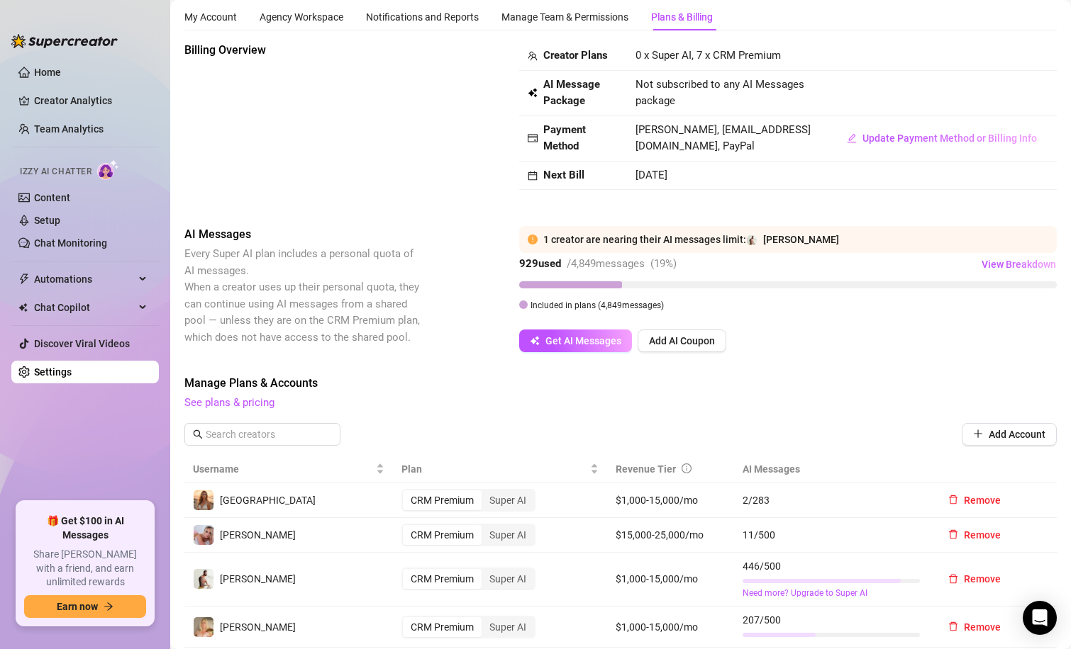
scroll to position [37, 0]
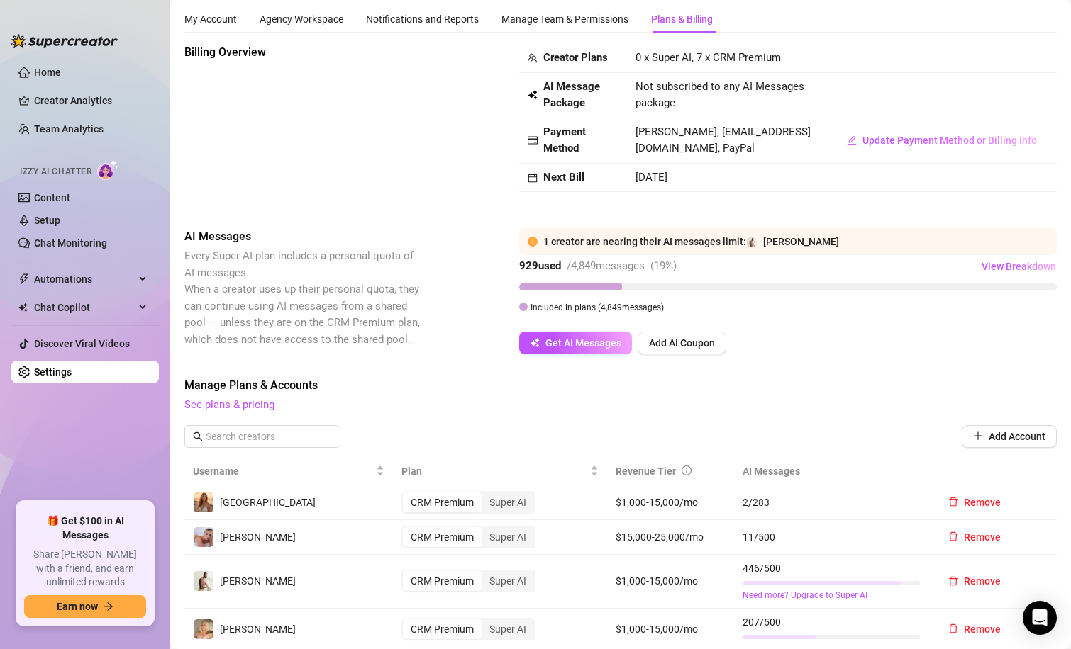
click at [533, 246] on icon "exclamation-circle" at bounding box center [532, 242] width 10 height 10
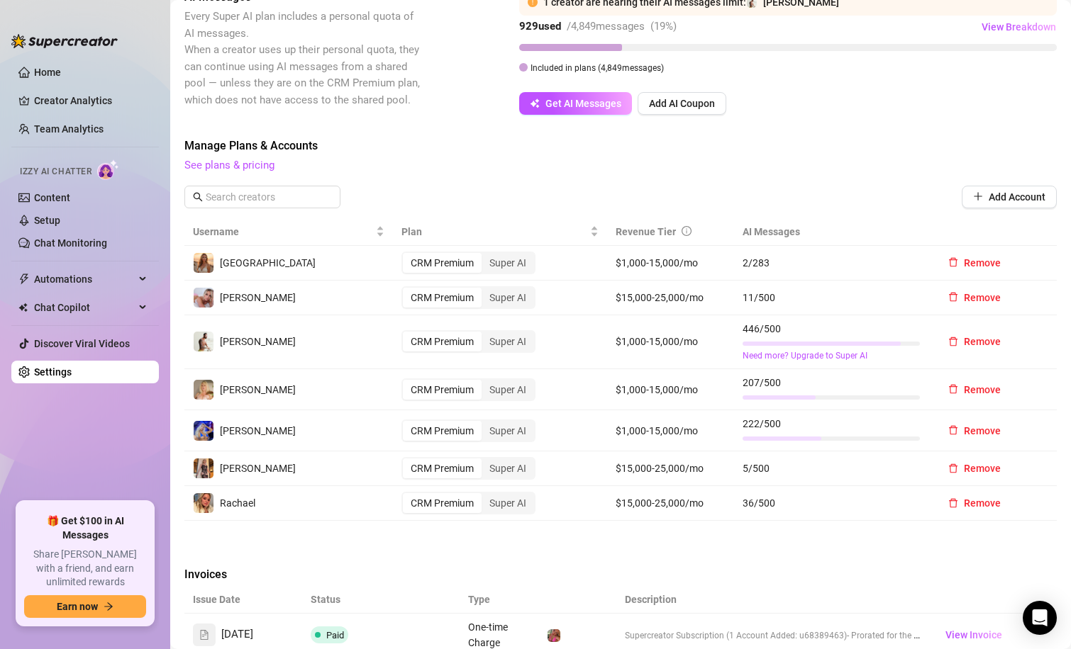
scroll to position [245, 0]
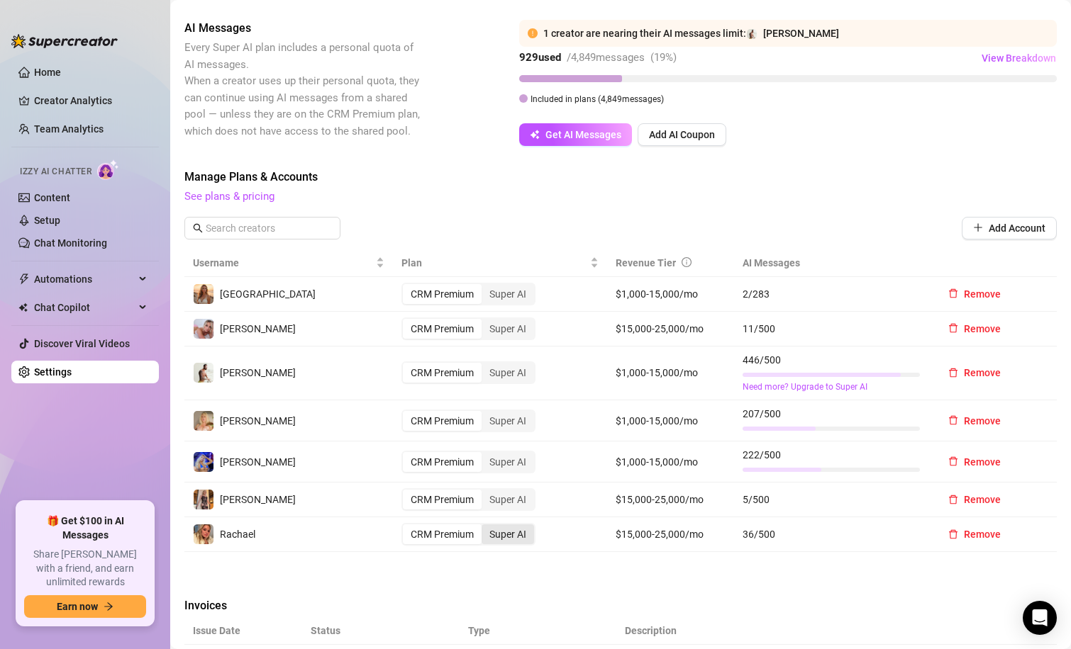
click at [515, 540] on div "Super AI" at bounding box center [507, 535] width 52 height 20
click at [485, 527] on input "Super AI" at bounding box center [485, 527] width 0 height 0
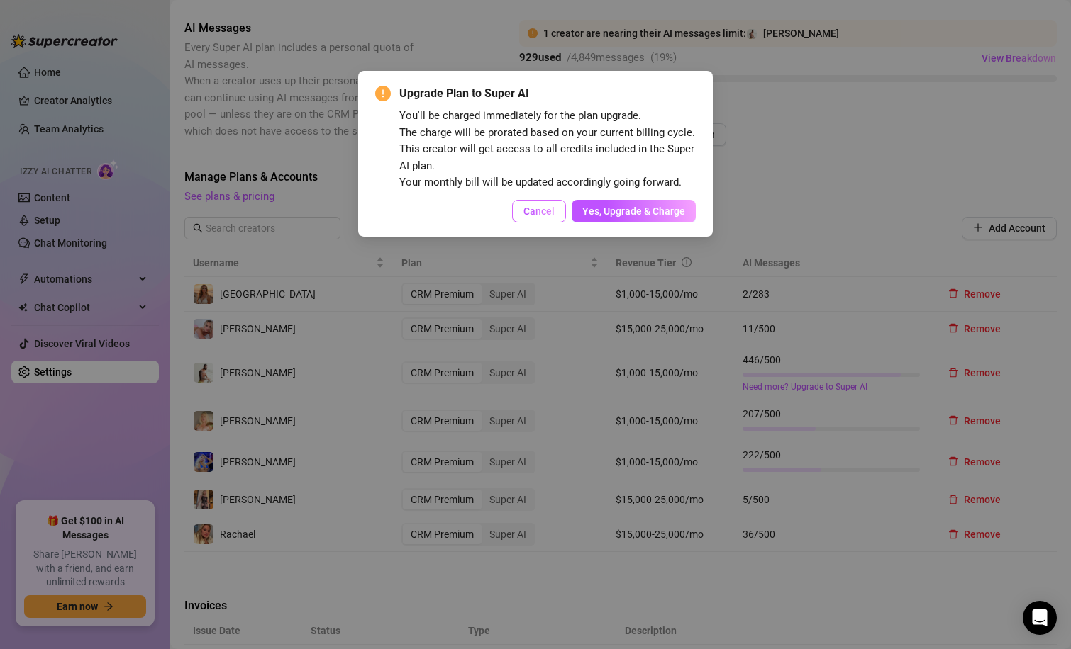
click at [538, 209] on span "Cancel" at bounding box center [538, 211] width 31 height 11
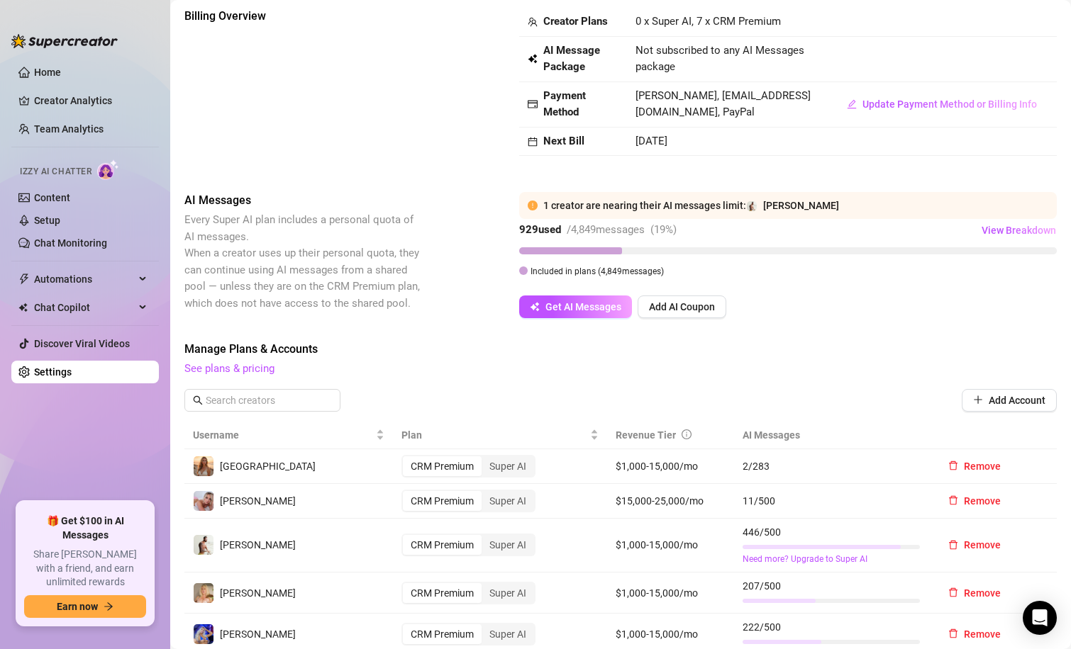
scroll to position [0, 0]
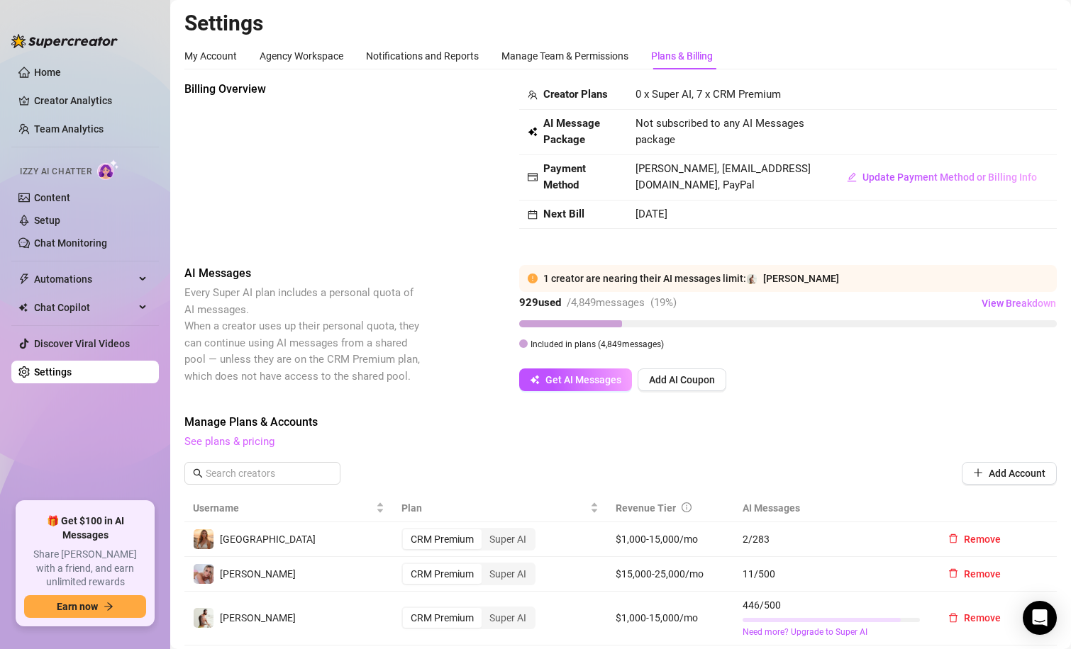
click at [222, 444] on link "See plans & pricing" at bounding box center [229, 441] width 90 height 13
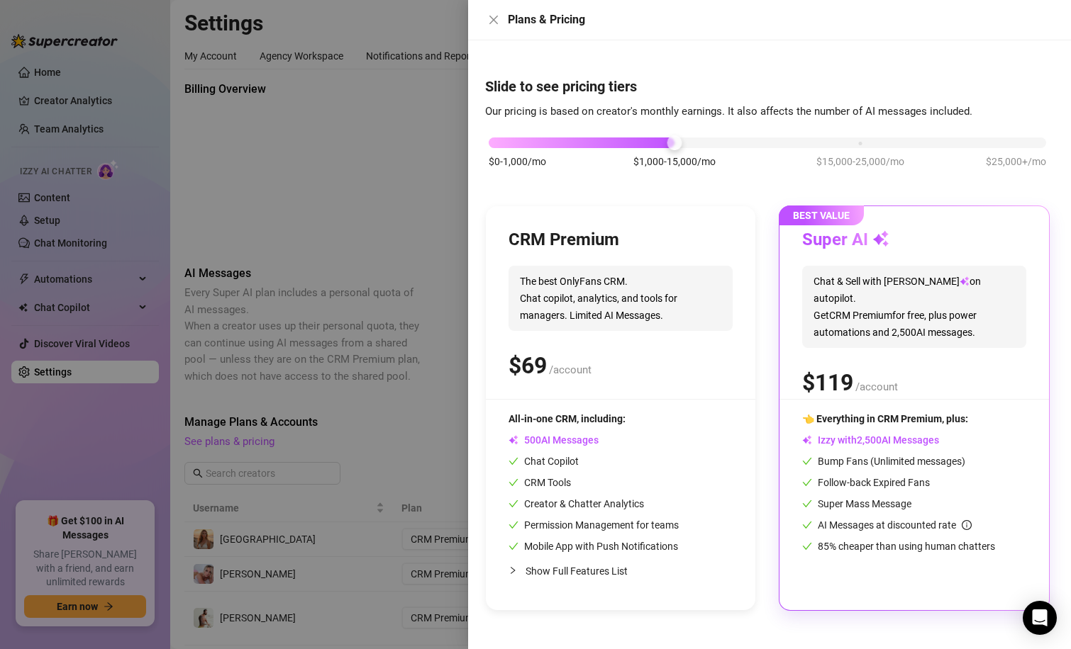
click at [635, 300] on span "The best OnlyFans CRM. Chat copilot, analytics, and tools for managers. Limited…" at bounding box center [620, 298] width 224 height 65
click at [860, 143] on div "$0-1,000/mo $1,000-15,000/mo $15,000-25,000/mo $25,000+/mo" at bounding box center [766, 139] width 557 height 9
click at [490, 18] on icon "close" at bounding box center [493, 19] width 11 height 11
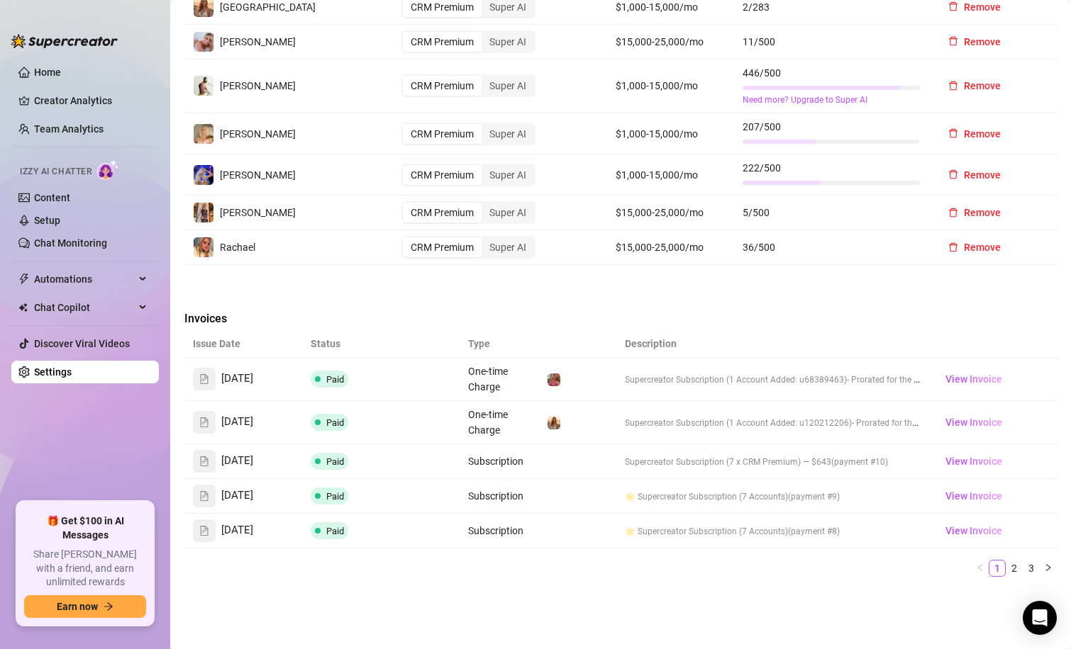
scroll to position [293, 0]
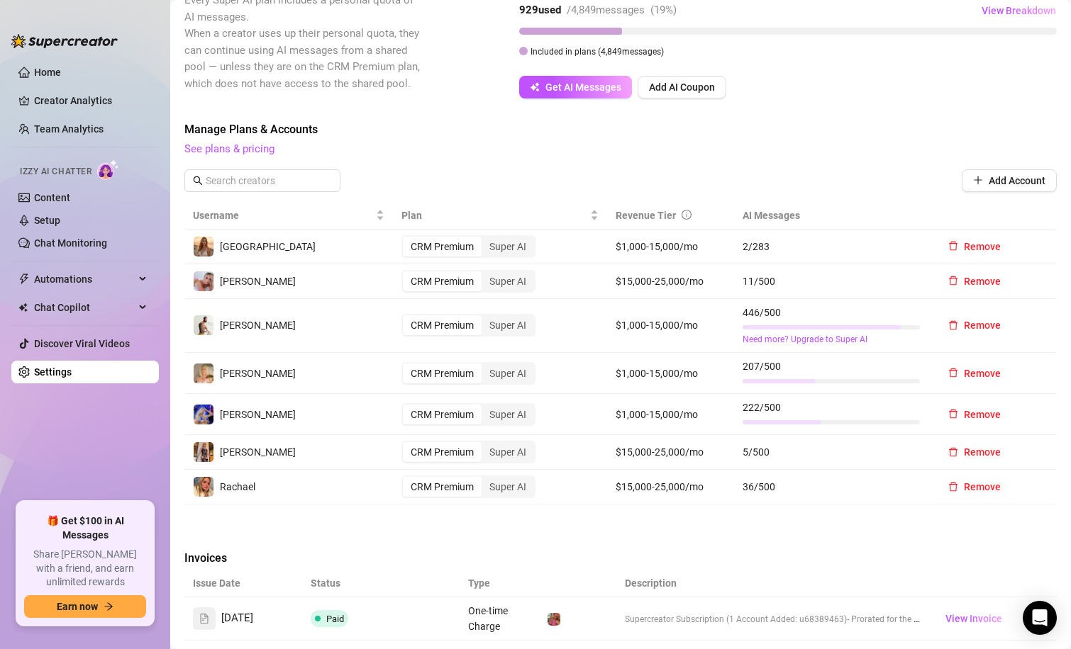
click at [328, 419] on div "[PERSON_NAME]" at bounding box center [288, 414] width 191 height 21
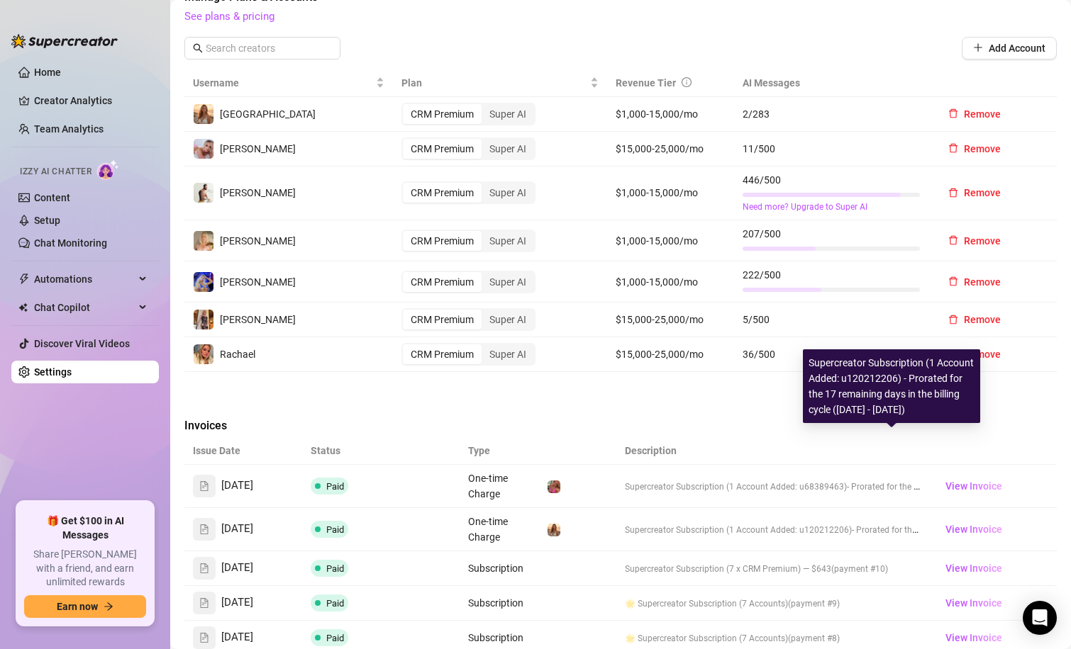
scroll to position [561, 0]
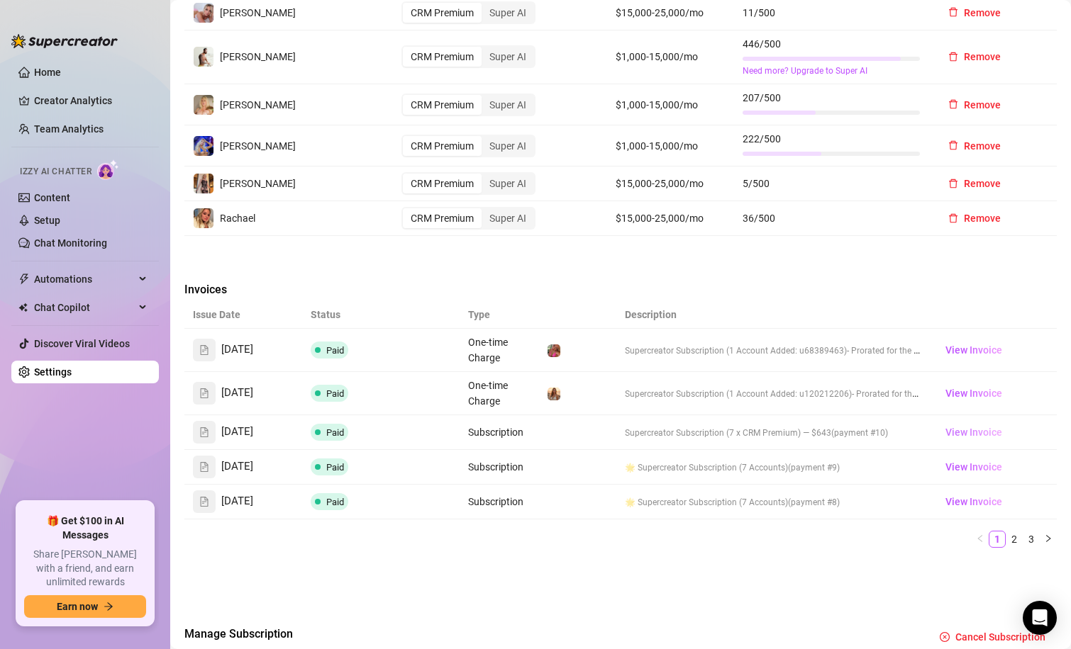
click at [966, 437] on span "View Invoice" at bounding box center [973, 433] width 57 height 16
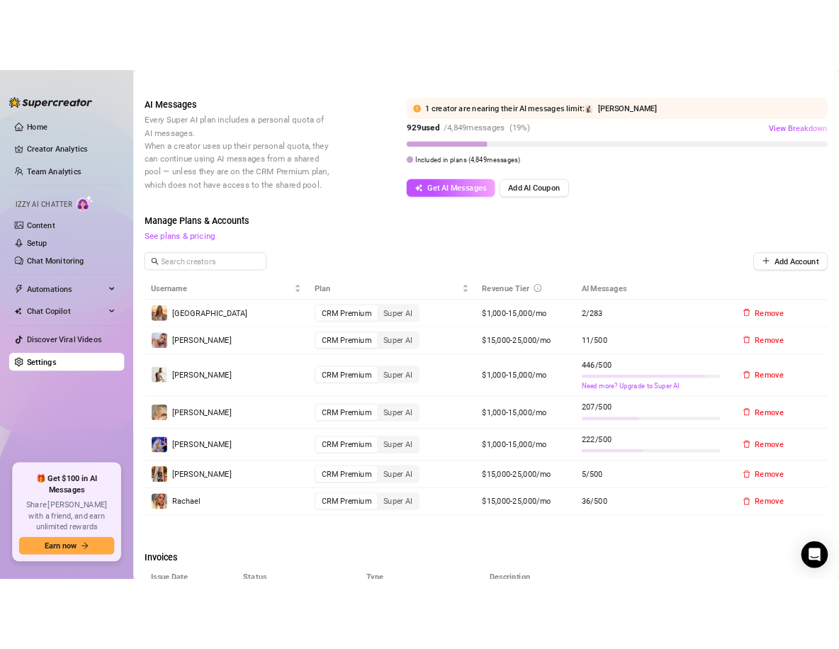
scroll to position [223, 0]
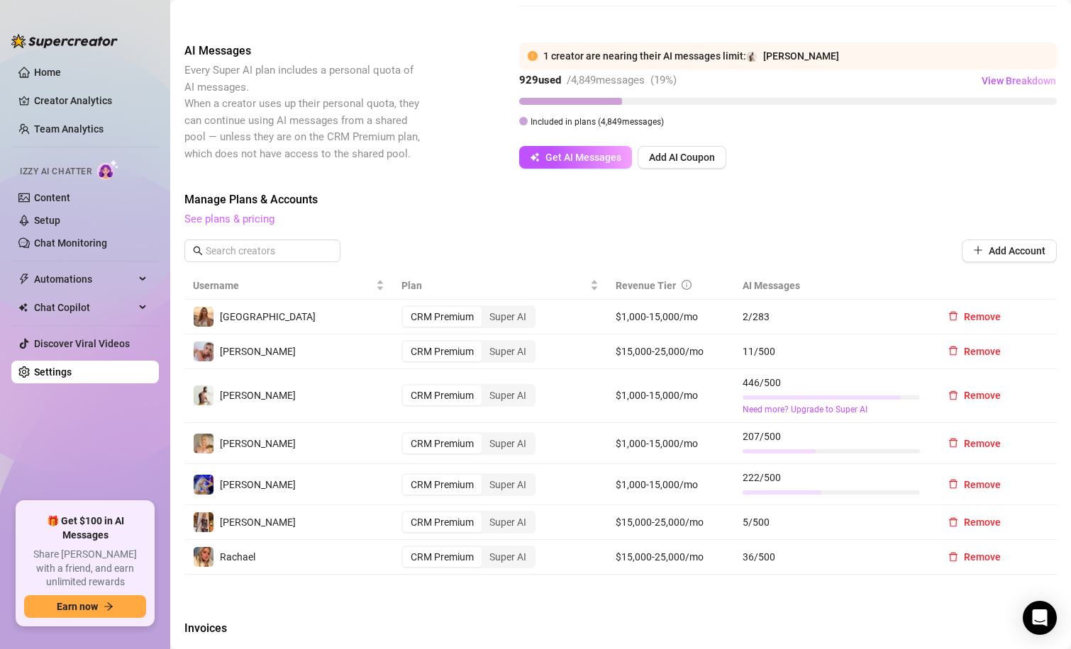
click at [230, 222] on link "See plans & pricing" at bounding box center [229, 219] width 90 height 13
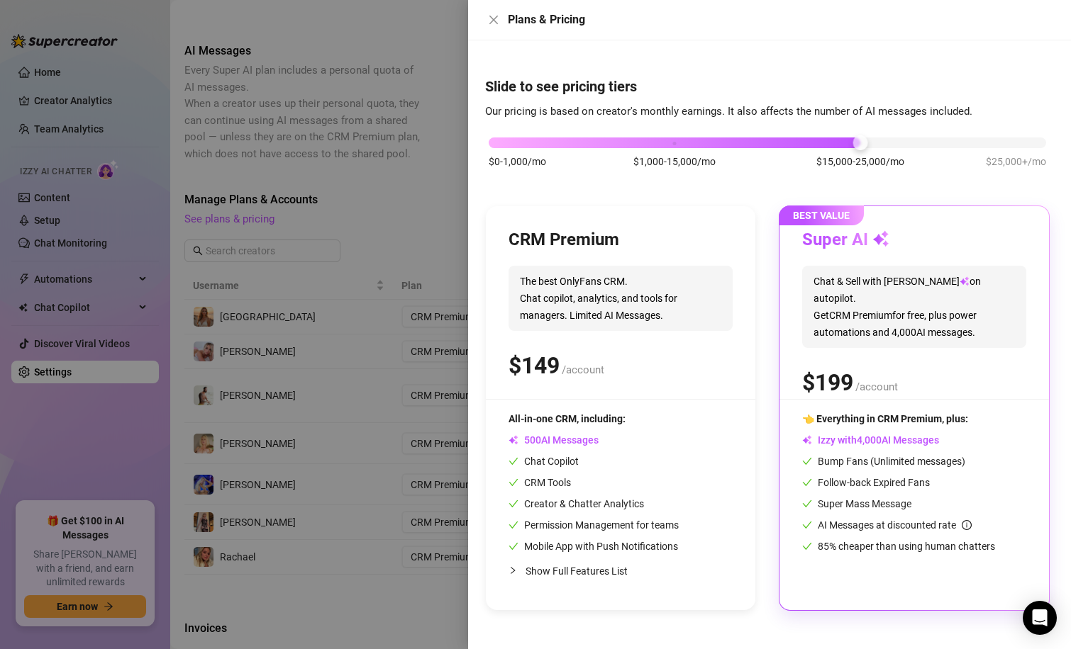
click at [256, 82] on div at bounding box center [535, 324] width 1071 height 649
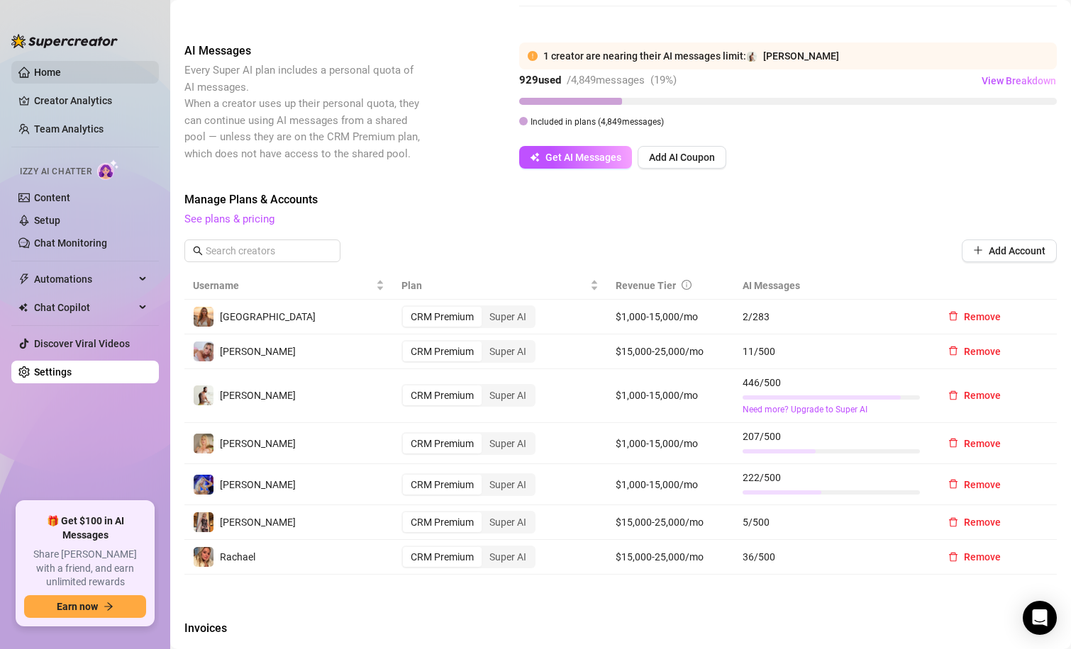
click at [38, 78] on link "Home" at bounding box center [47, 72] width 27 height 11
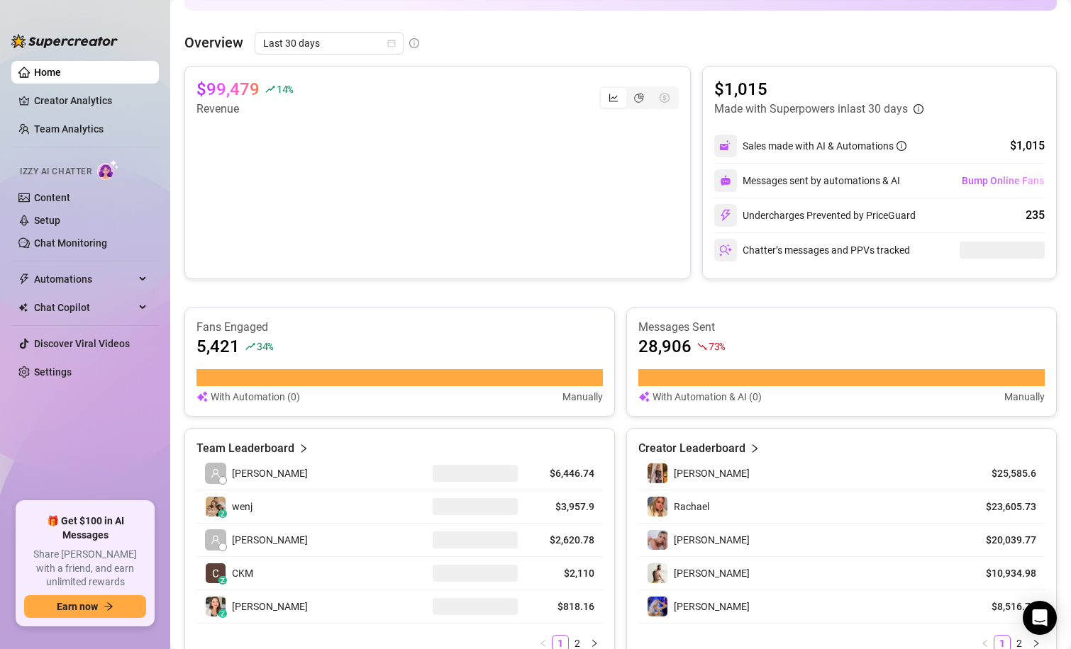
click at [47, 72] on link "Home" at bounding box center [47, 72] width 27 height 11
